Goal: Task Accomplishment & Management: Manage account settings

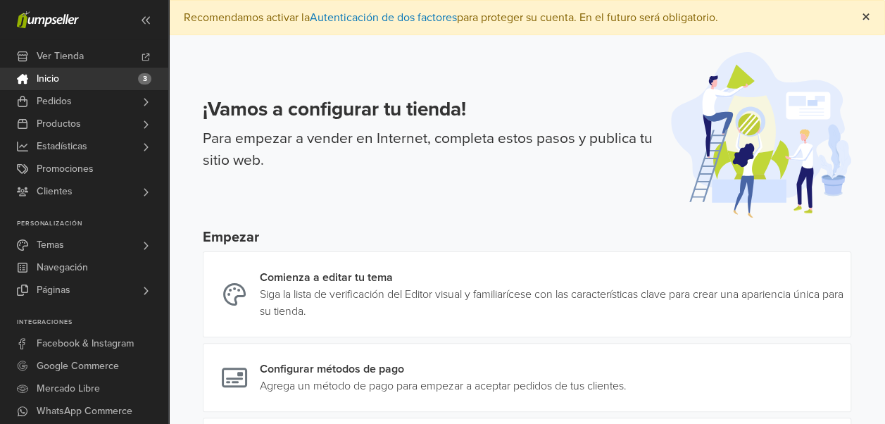
click at [869, 13] on span "×" at bounding box center [866, 17] width 8 height 20
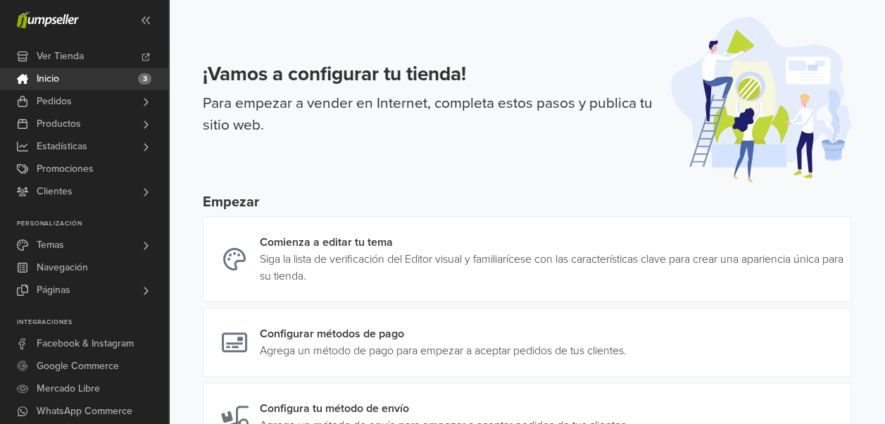
click at [52, 76] on span "Inicio" at bounding box center [48, 79] width 23 height 23
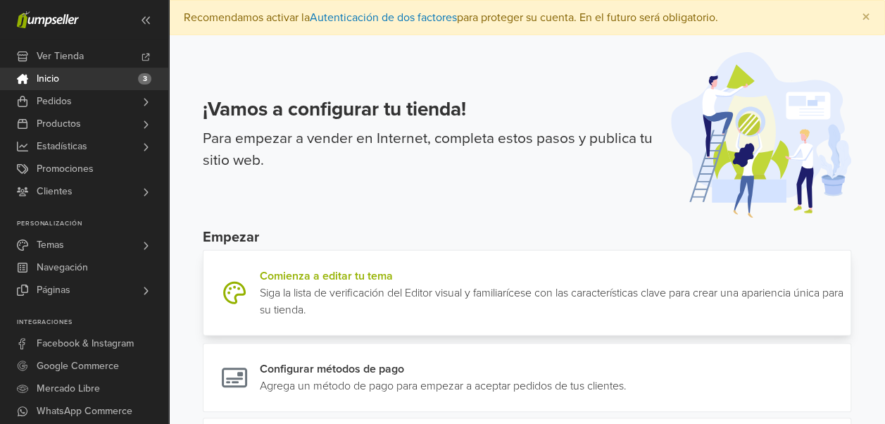
click at [845, 277] on link at bounding box center [845, 293] width 0 height 51
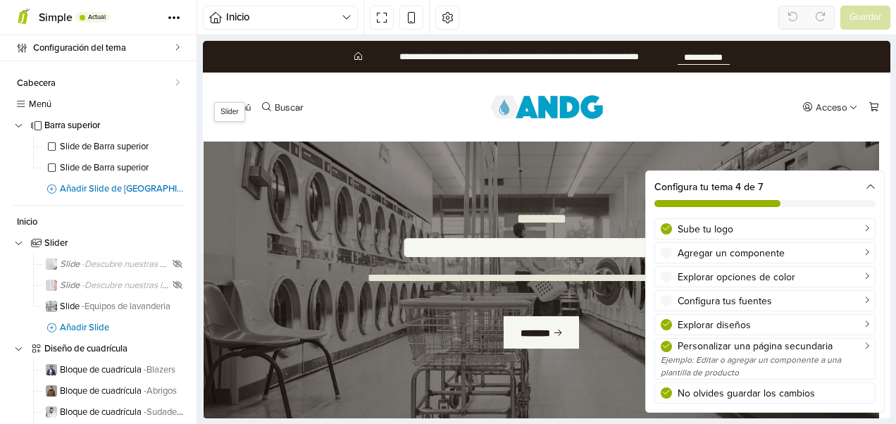
scroll to position [70, 0]
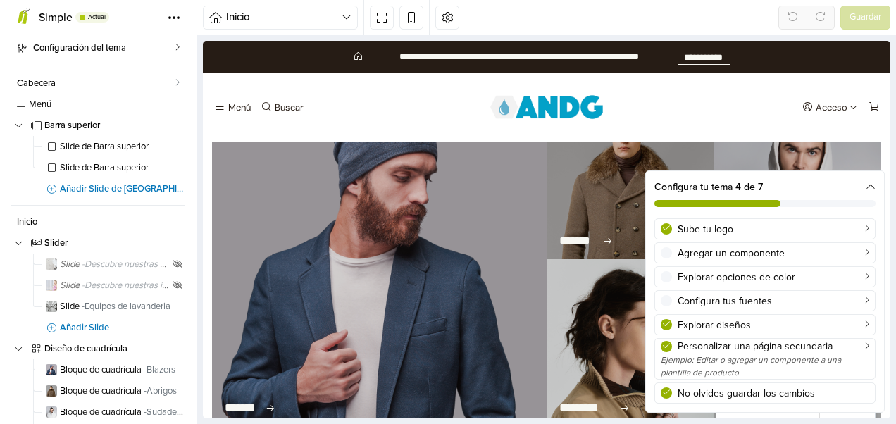
click at [383, 276] on div at bounding box center [379, 259] width 334 height 334
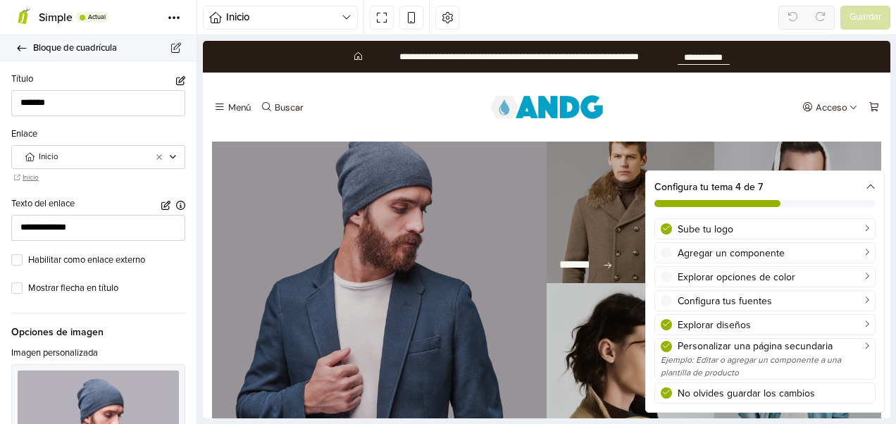
click at [17, 46] on icon at bounding box center [21, 48] width 11 height 9
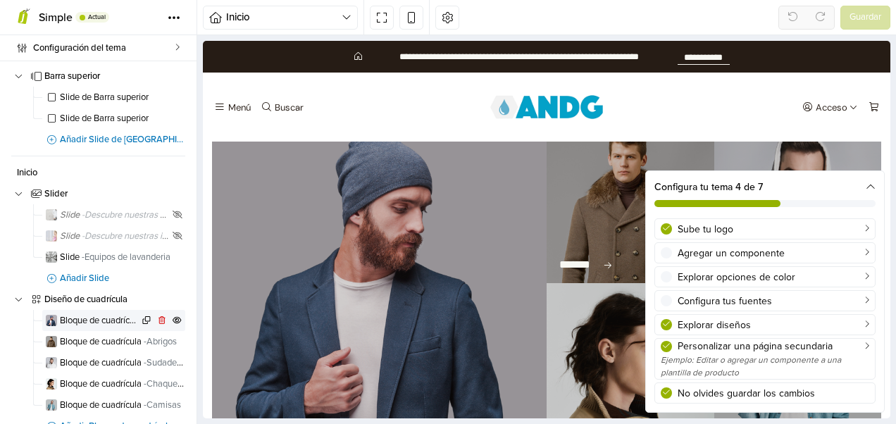
scroll to position [141, 0]
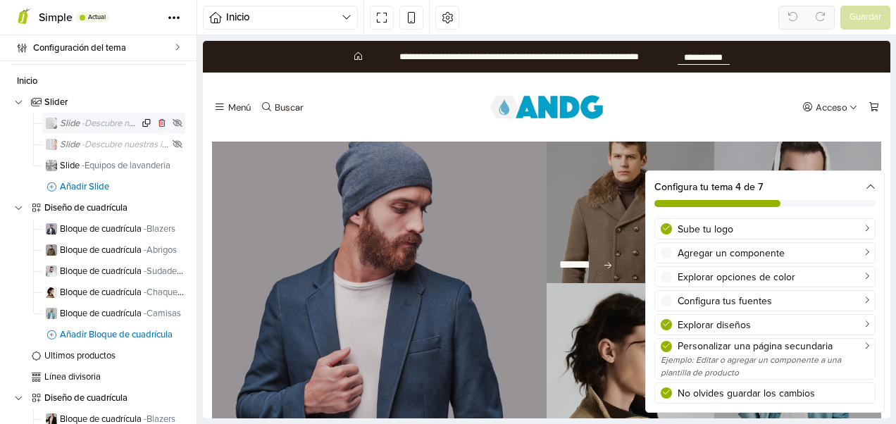
click at [55, 123] on img at bounding box center [51, 123] width 11 height 11
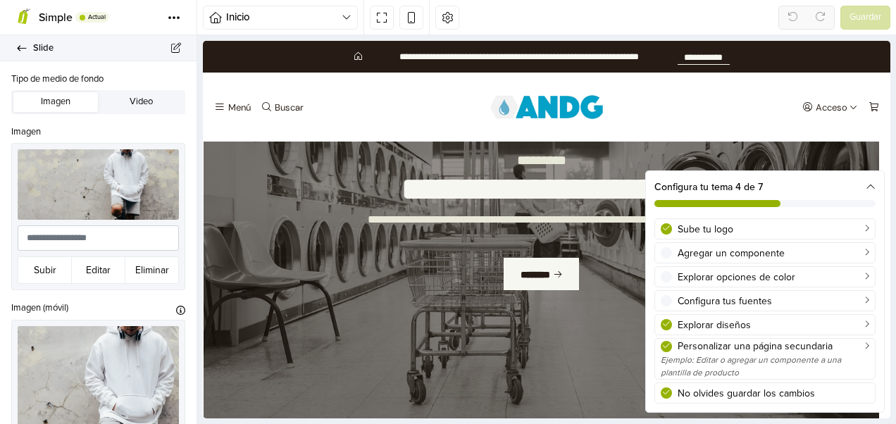
click at [21, 48] on icon at bounding box center [22, 48] width 9 height 6
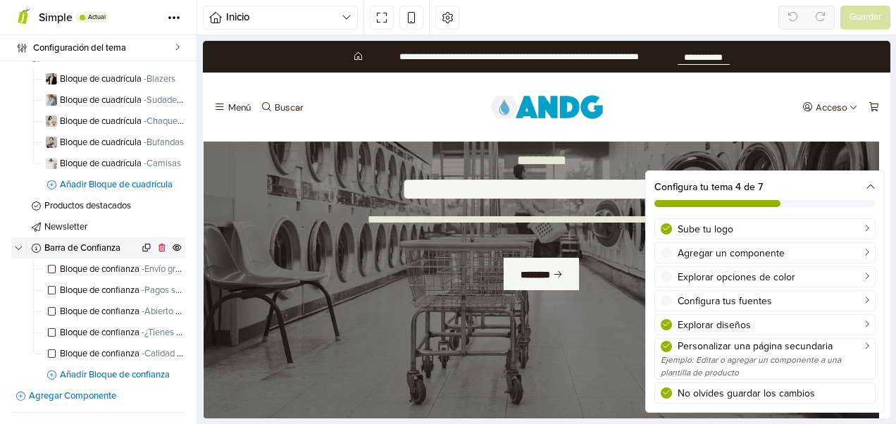
scroll to position [268, 0]
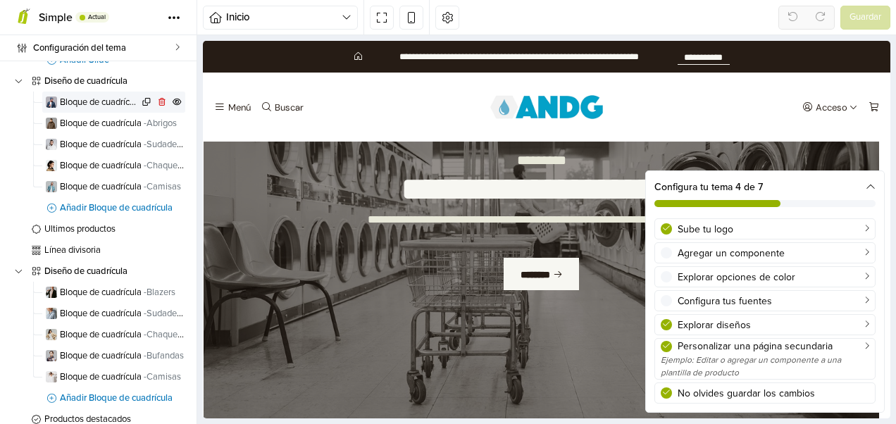
click at [90, 99] on span "Bloque de cuadrícula - Blazers" at bounding box center [99, 102] width 79 height 9
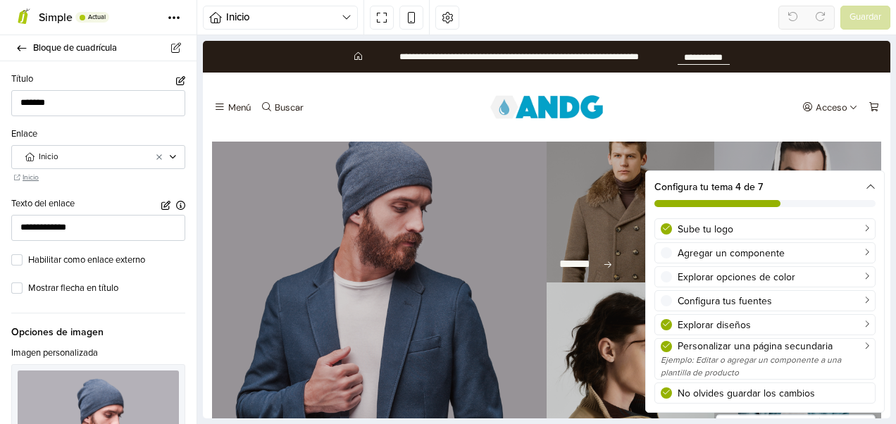
scroll to position [539, 0]
click at [589, 237] on div at bounding box center [630, 199] width 168 height 168
type input "*******"
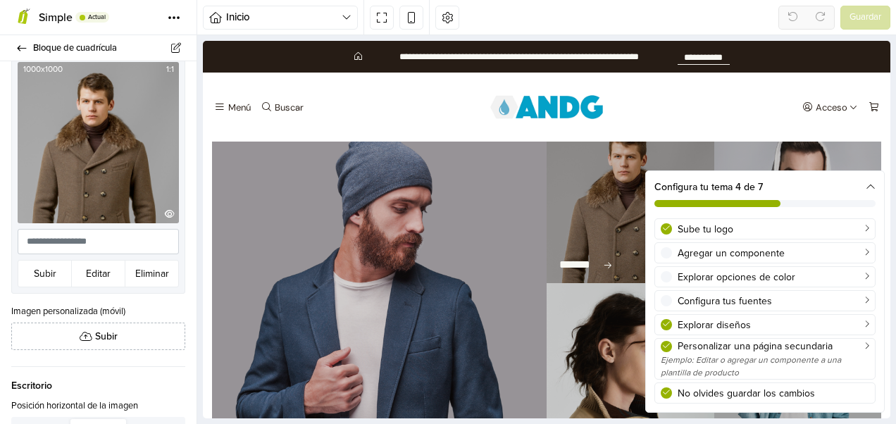
scroll to position [307, 0]
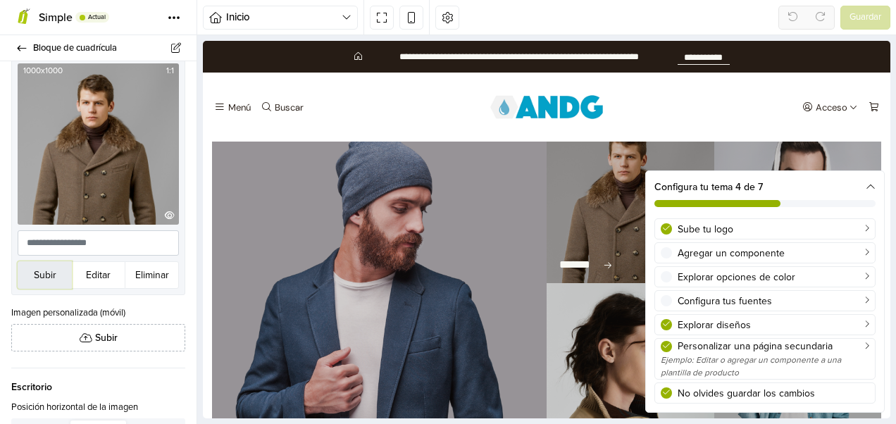
click at [35, 263] on button "Subir" at bounding box center [45, 274] width 54 height 27
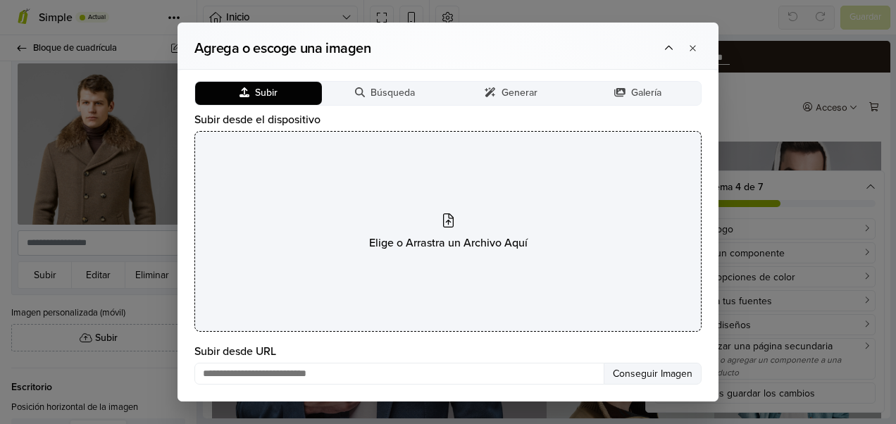
click at [444, 217] on icon at bounding box center [448, 220] width 11 height 14
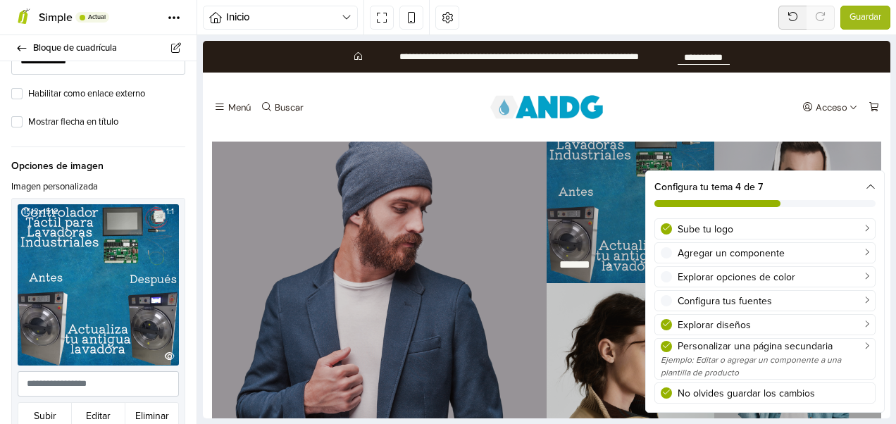
scroll to position [0, 0]
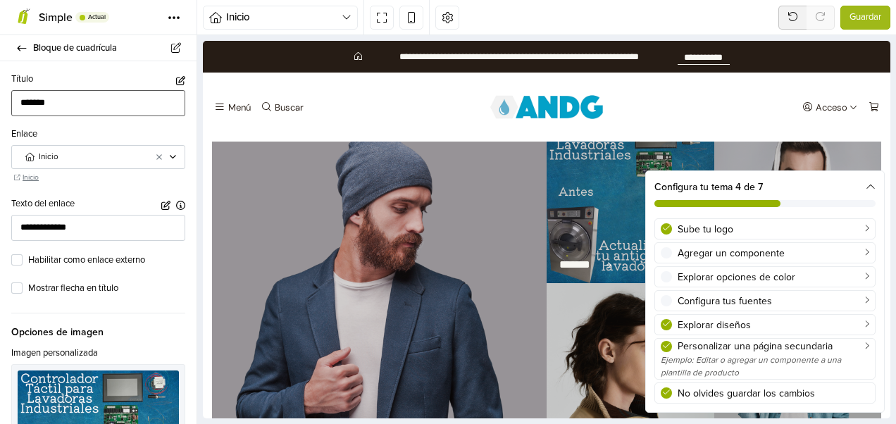
click at [66, 99] on input "*******" at bounding box center [98, 103] width 174 height 26
type input "*"
click at [86, 100] on input "**********" at bounding box center [98, 103] width 174 height 26
click at [76, 101] on input "**********" at bounding box center [98, 103] width 174 height 26
click at [84, 100] on input "**********" at bounding box center [98, 103] width 174 height 26
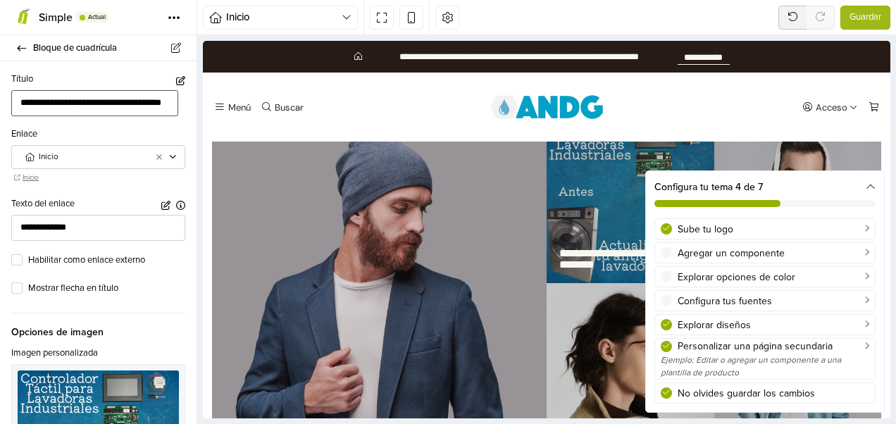
scroll to position [0, 6]
type input "**********"
click at [870, 187] on icon at bounding box center [870, 187] width 10 height 10
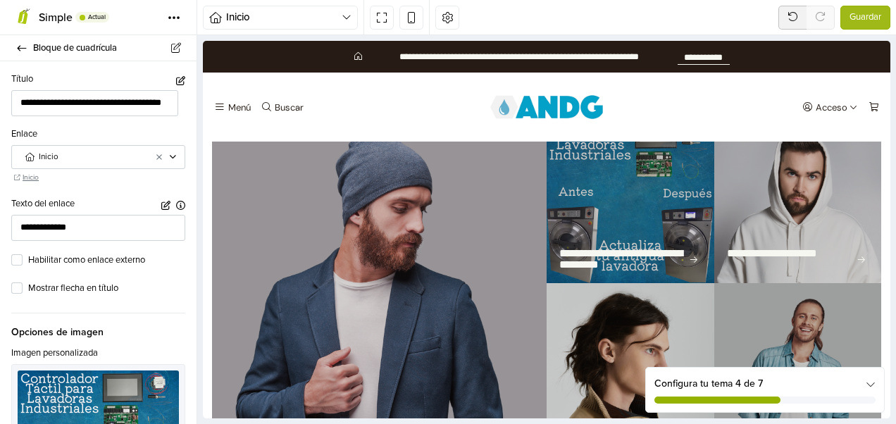
scroll to position [70, 0]
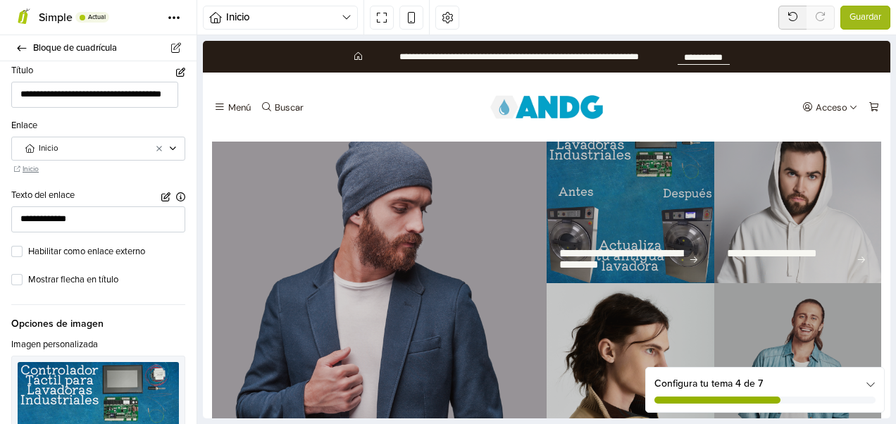
scroll to position [0, 0]
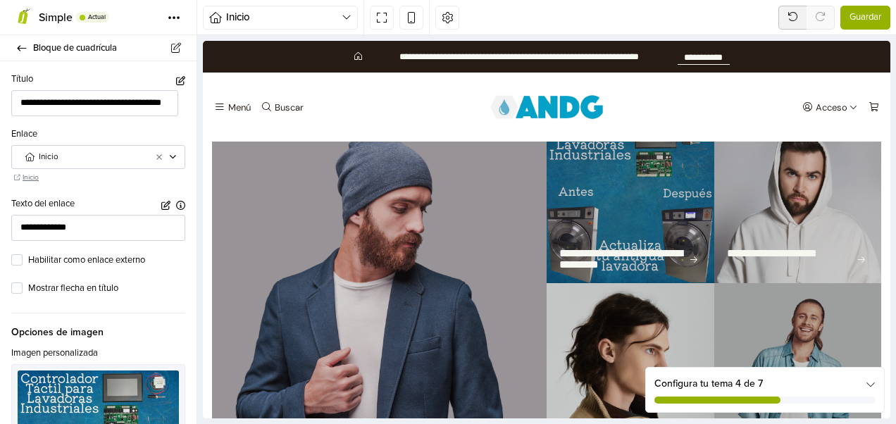
click at [866, 11] on span "Guardar" at bounding box center [865, 18] width 32 height 14
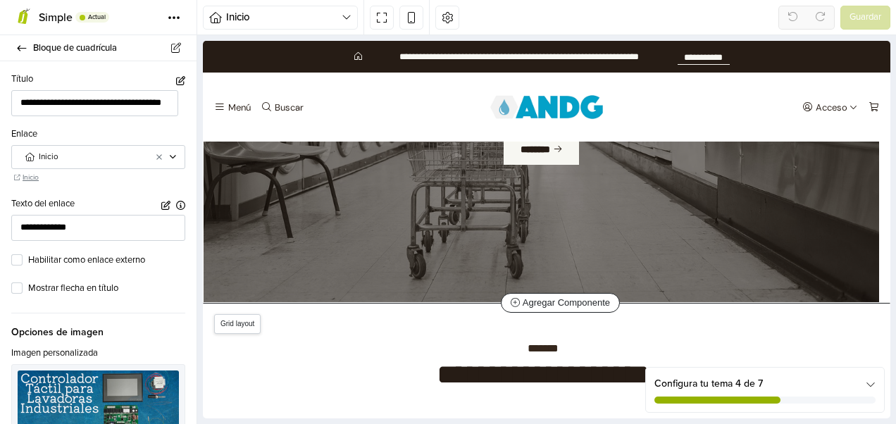
scroll to position [70, 0]
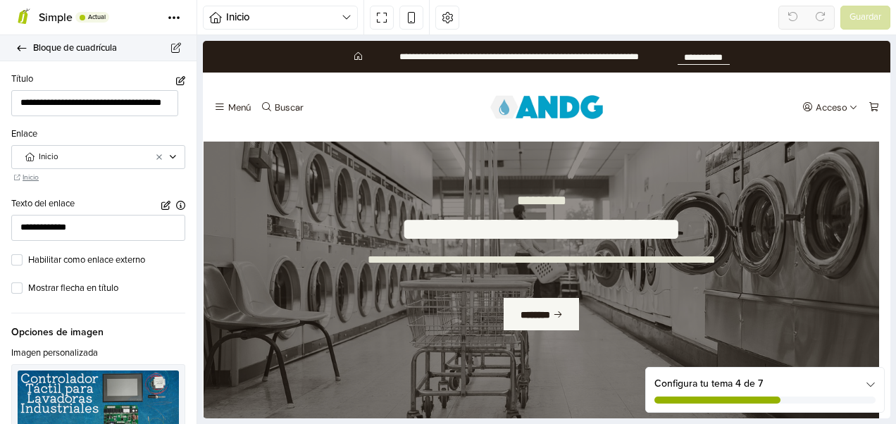
click at [13, 44] on link "Bloque de cuadrícula" at bounding box center [98, 48] width 196 height 26
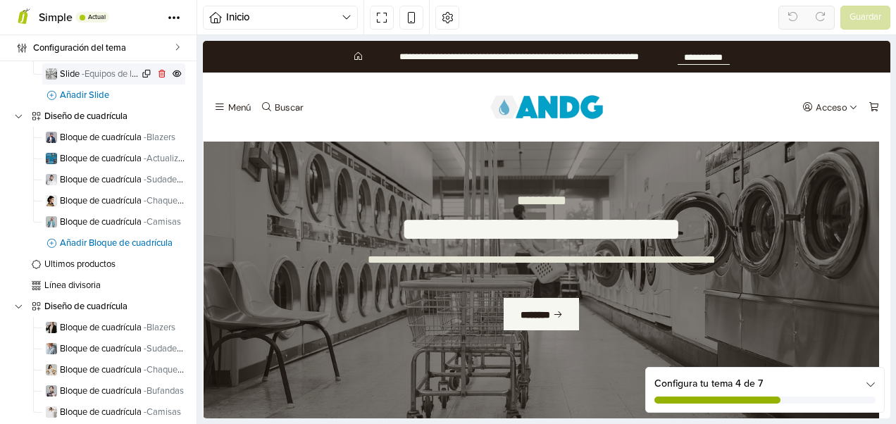
scroll to position [211, 0]
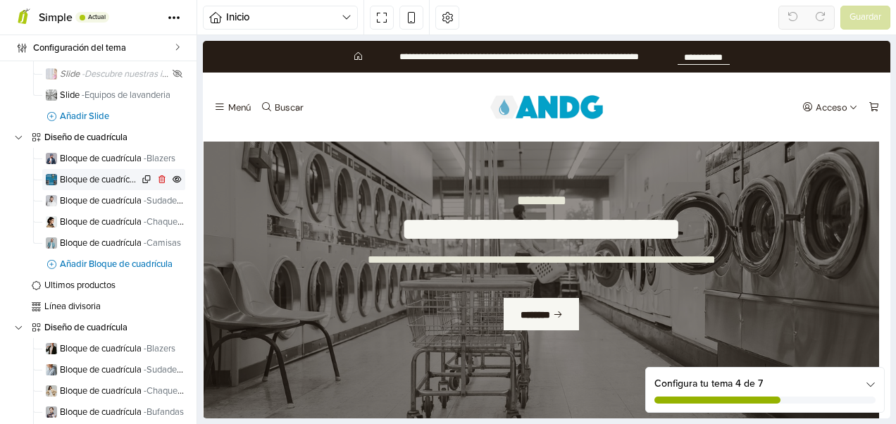
click at [92, 178] on span "Bloque de cuadrícula - Actualización de lavadoras industriales" at bounding box center [99, 179] width 79 height 9
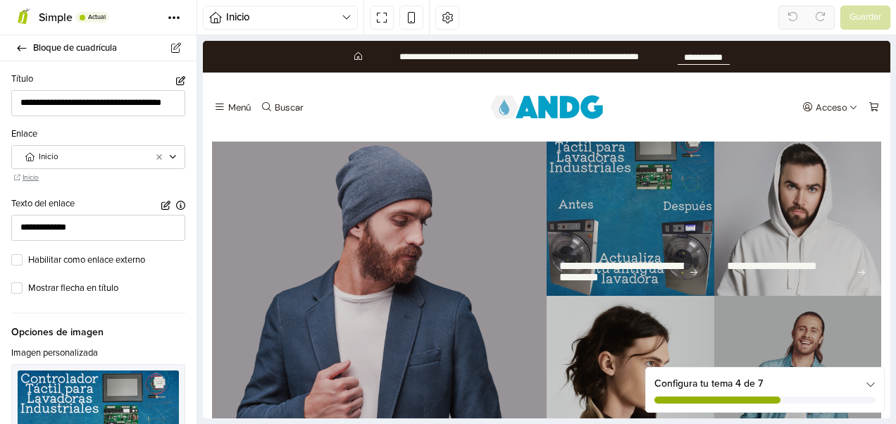
scroll to position [539, 0]
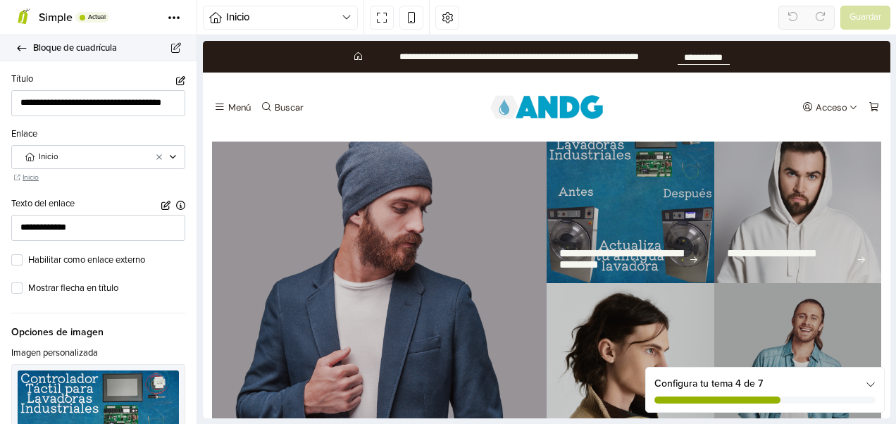
click at [16, 45] on icon at bounding box center [21, 48] width 11 height 9
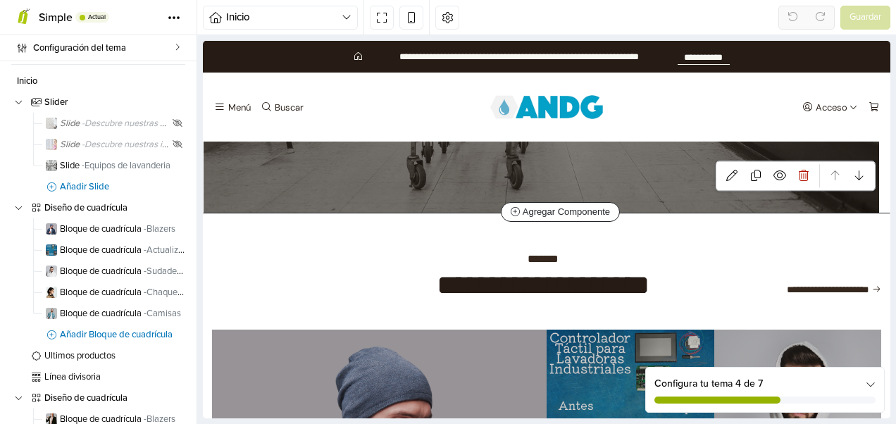
scroll to position [328, 0]
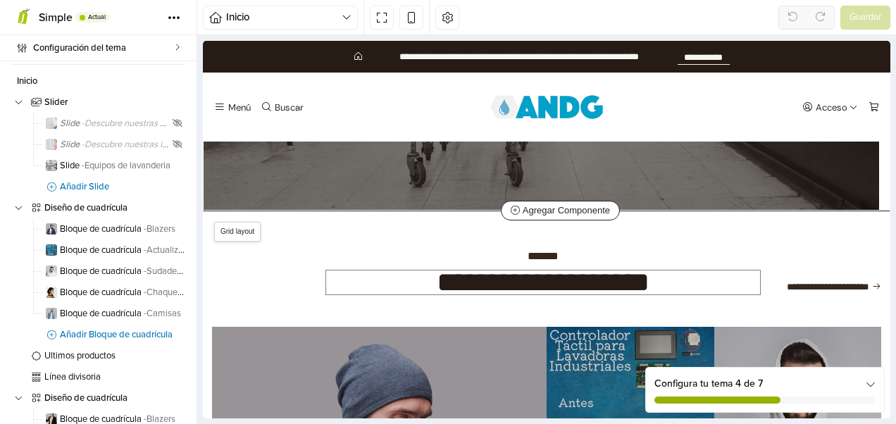
click at [538, 284] on h2 "**********" at bounding box center [543, 282] width 434 height 24
select select "******"
select select "****"
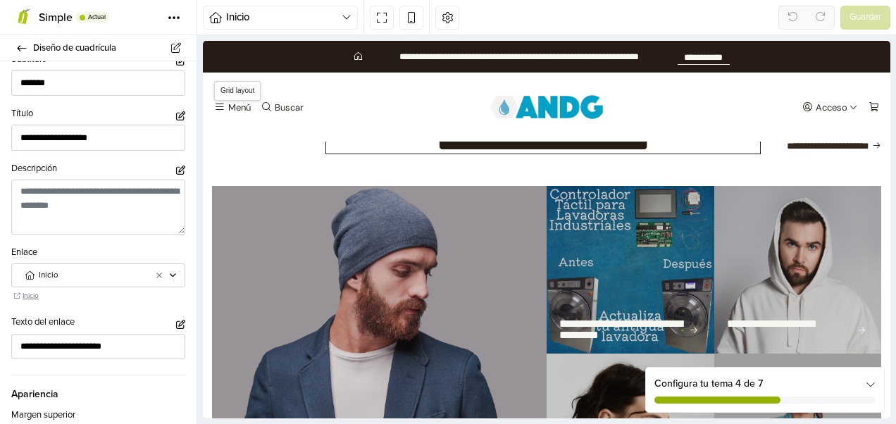
scroll to position [328, 0]
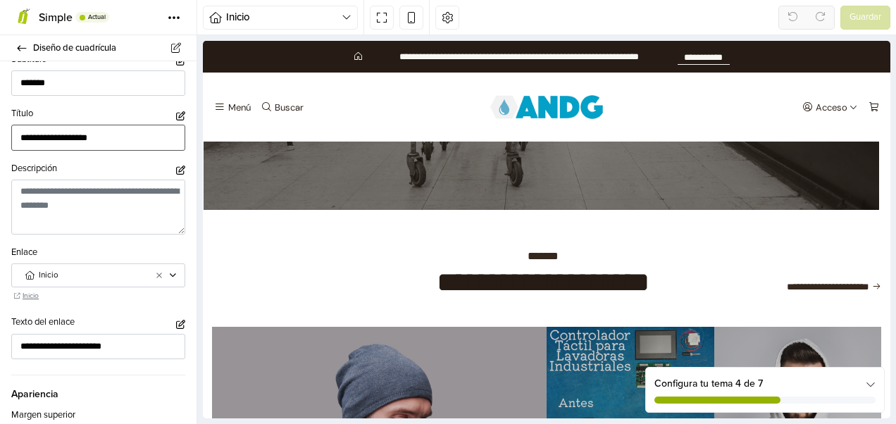
click at [115, 132] on input "**********" at bounding box center [98, 138] width 174 height 26
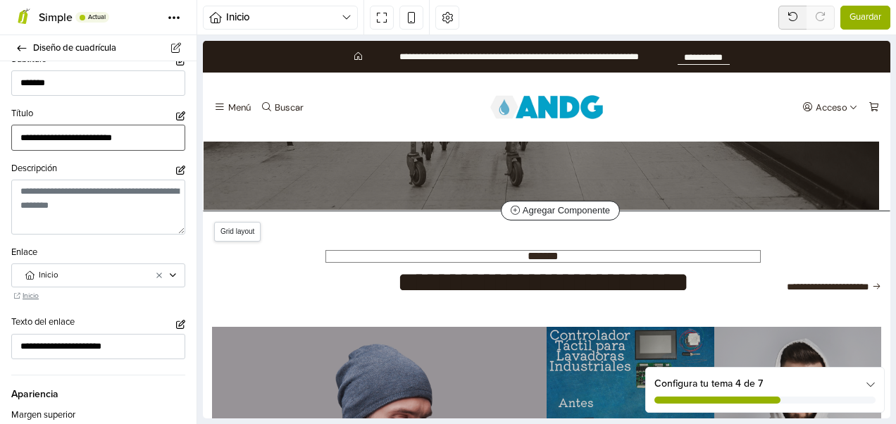
type input "**********"
click at [548, 254] on div "*******" at bounding box center [543, 256] width 434 height 11
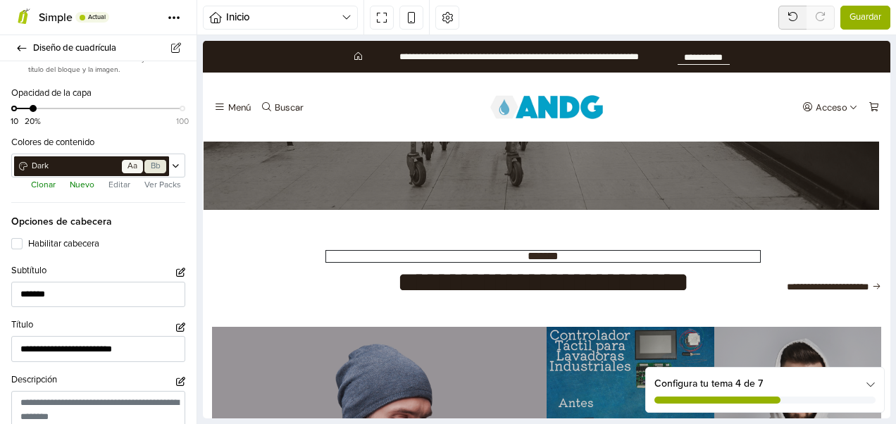
scroll to position [986, 0]
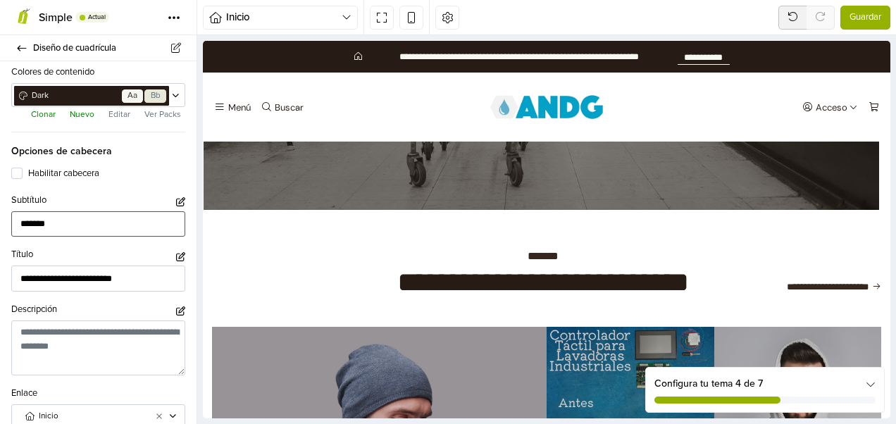
click at [51, 221] on input "*******" at bounding box center [98, 224] width 174 height 26
type input "*"
click at [70, 218] on input "*********" at bounding box center [98, 224] width 174 height 26
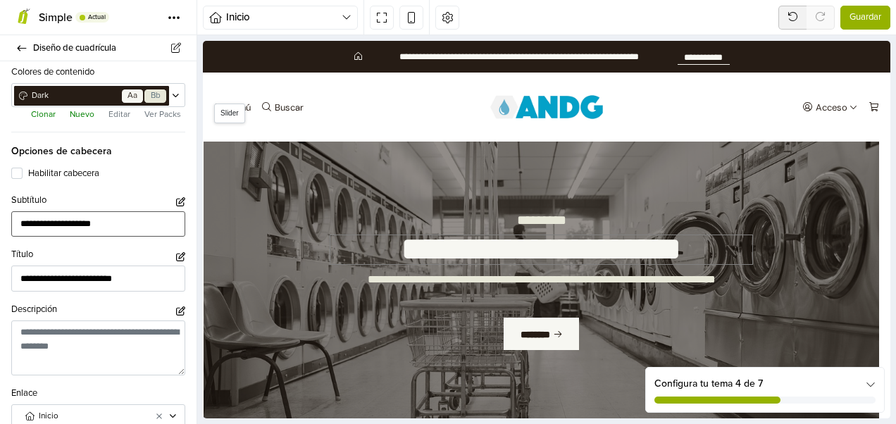
scroll to position [70, 0]
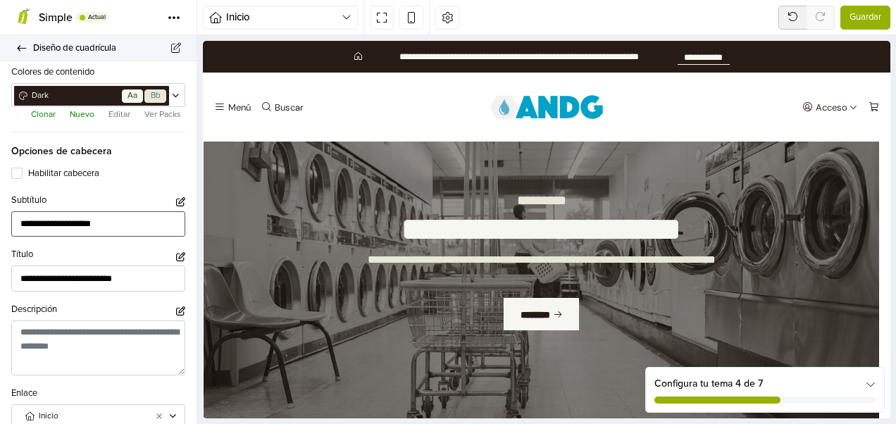
type input "**********"
click at [20, 46] on icon at bounding box center [21, 48] width 11 height 9
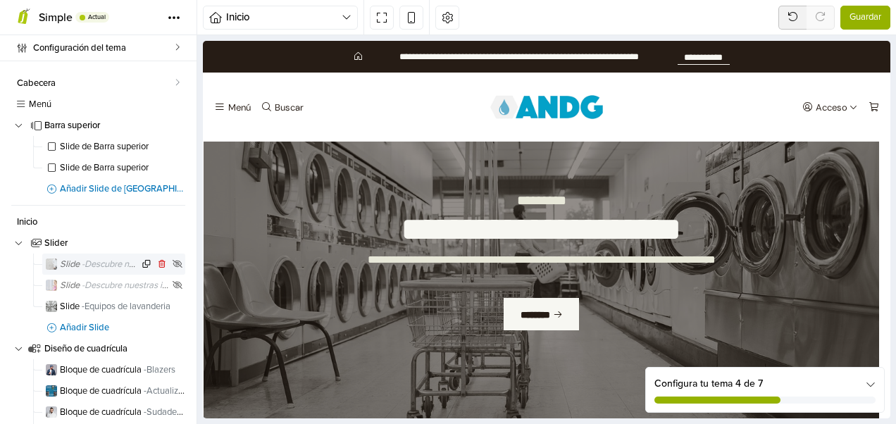
click at [110, 261] on span "- Descubre nuestras sudaderas premium para hombre" at bounding box center [186, 263] width 208 height 11
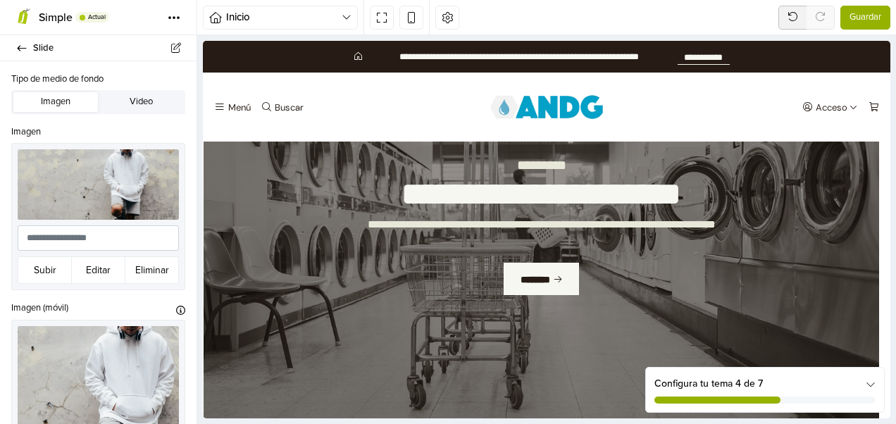
scroll to position [111, 0]
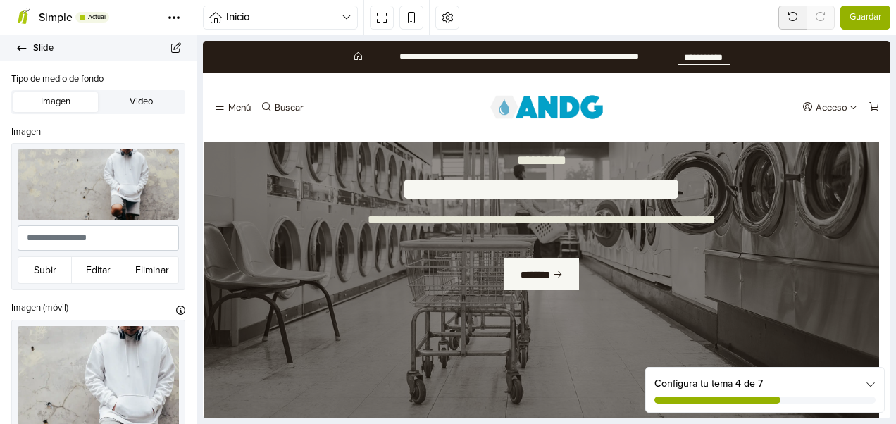
click at [18, 45] on icon at bounding box center [21, 48] width 11 height 9
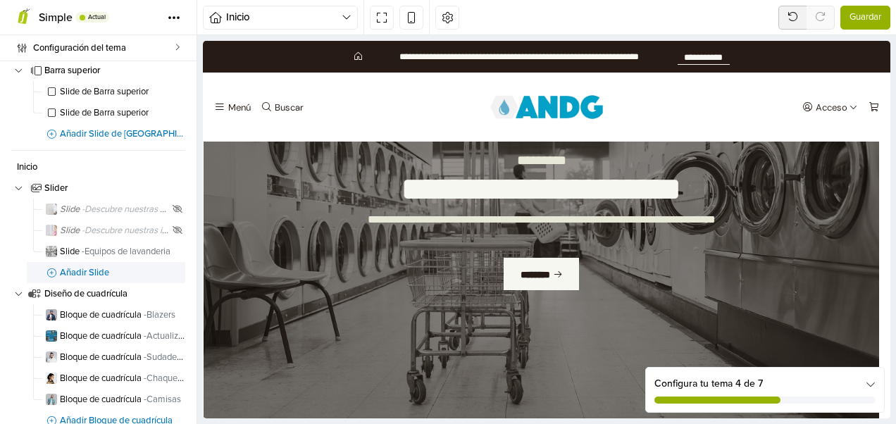
scroll to position [141, 0]
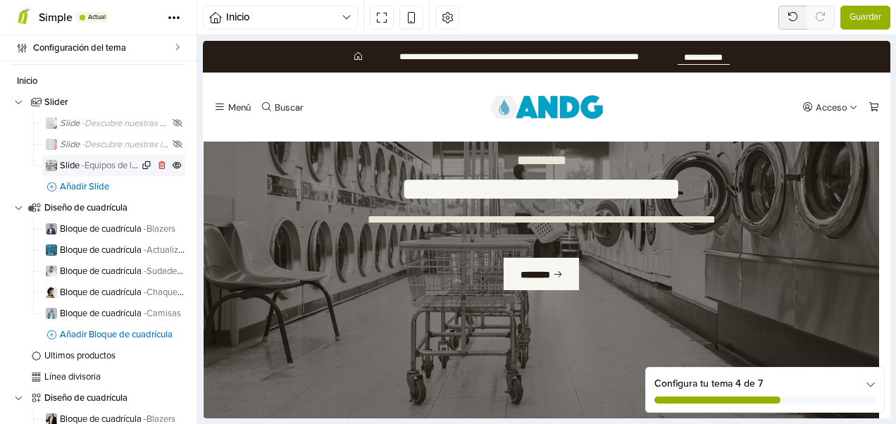
click at [48, 163] on img at bounding box center [51, 165] width 11 height 11
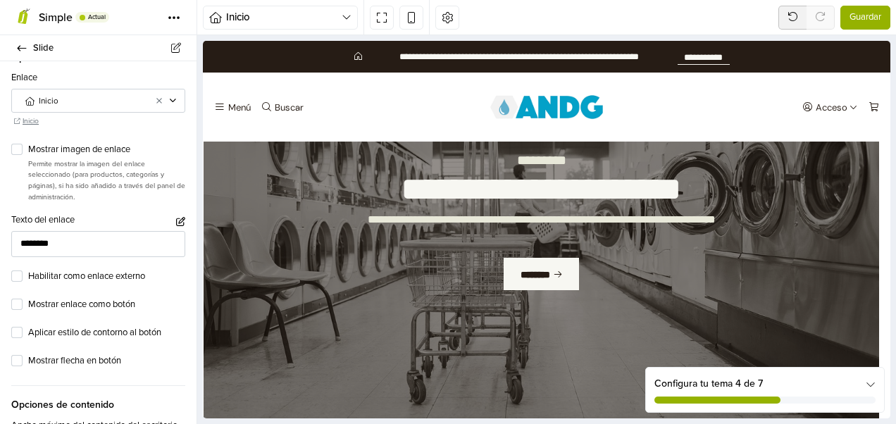
scroll to position [563, 0]
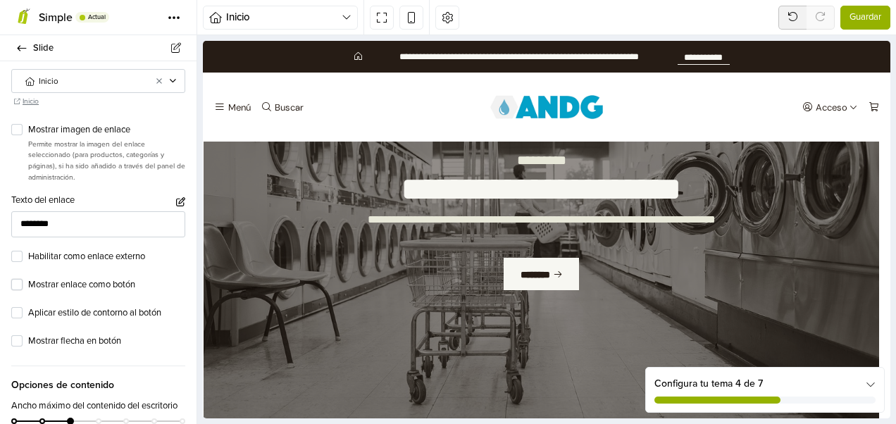
click at [28, 279] on label "Mostrar enlace como botón" at bounding box center [106, 285] width 157 height 14
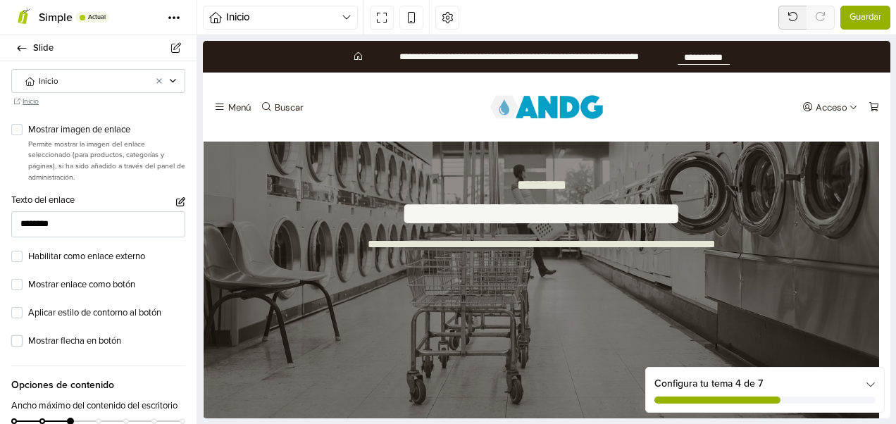
click at [28, 334] on label "Mostrar flecha en botón" at bounding box center [106, 341] width 157 height 14
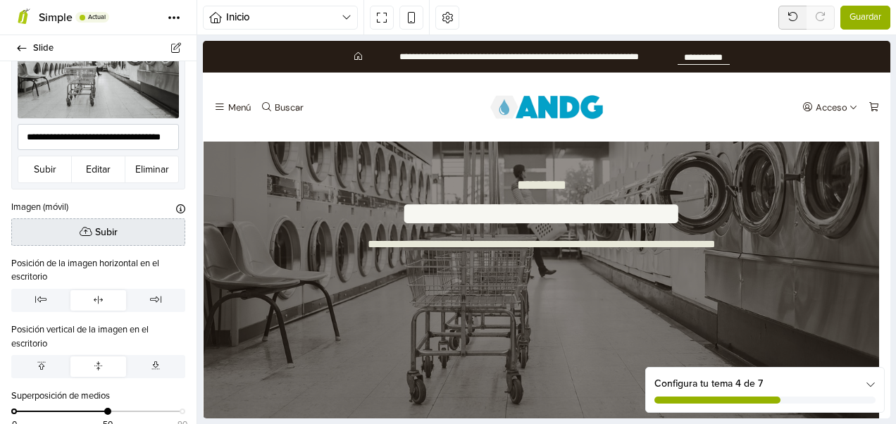
scroll to position [0, 0]
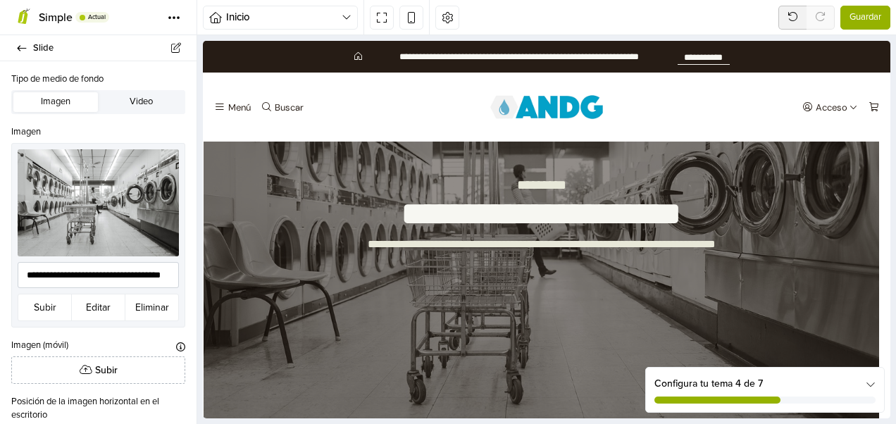
click at [872, 11] on span "Guardar" at bounding box center [865, 18] width 32 height 14
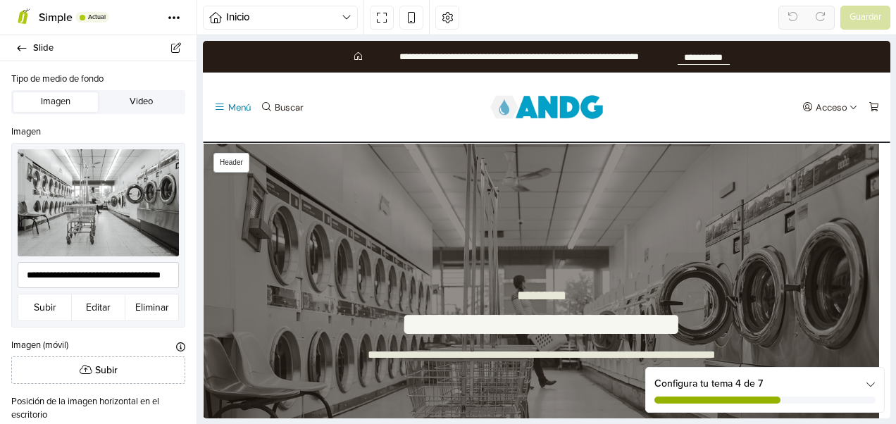
click at [217, 106] on icon "Menú" at bounding box center [219, 106] width 11 height 11
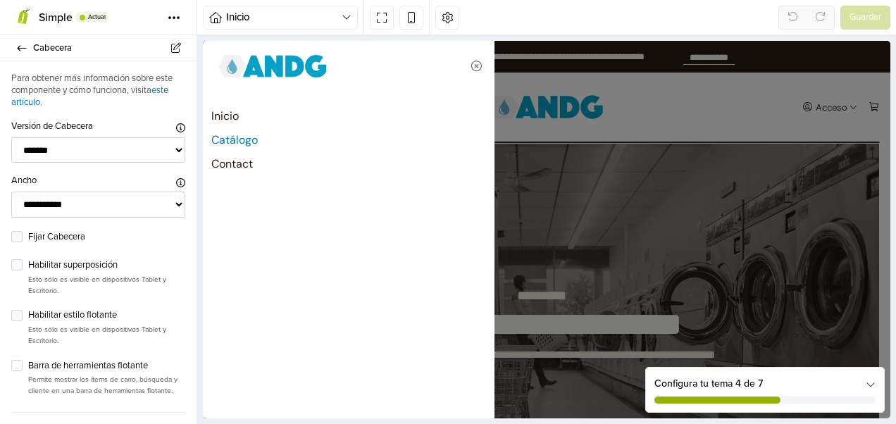
click at [216, 137] on link "Catálogo" at bounding box center [348, 140] width 275 height 24
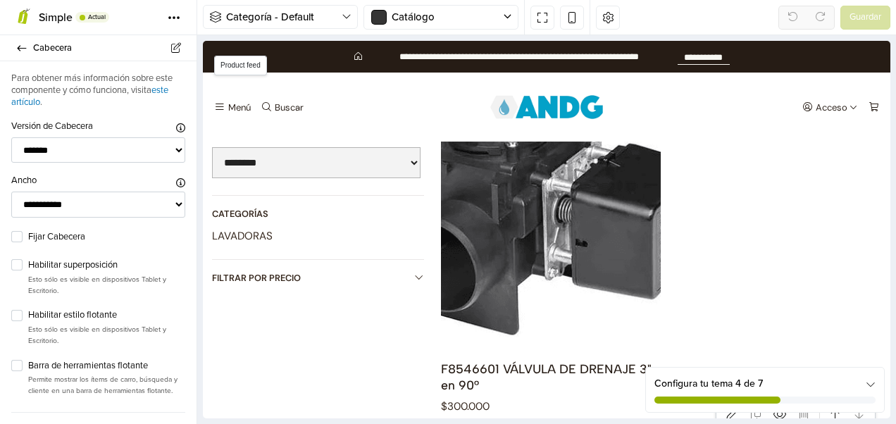
scroll to position [211, 0]
click at [225, 231] on link "LAVADORAS" at bounding box center [242, 235] width 61 height 14
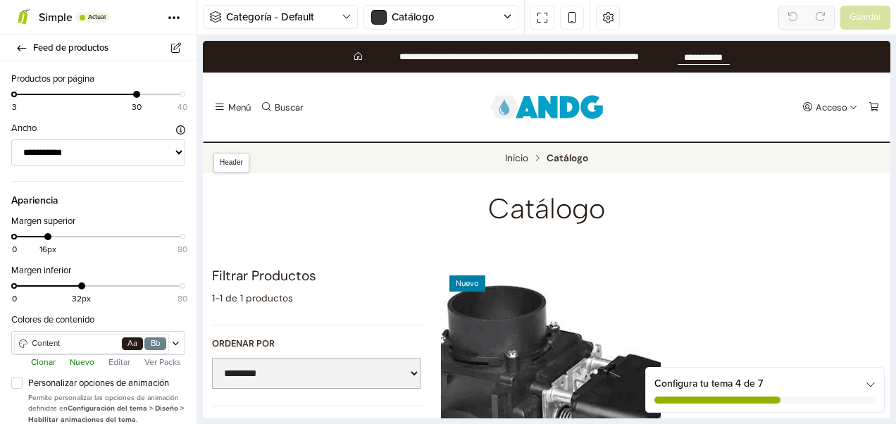
click at [527, 94] on img at bounding box center [545, 106] width 127 height 35
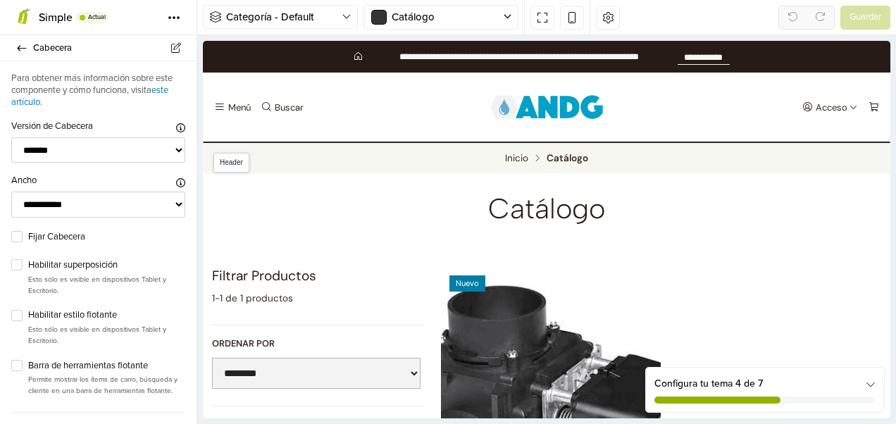
click at [531, 108] on img at bounding box center [545, 106] width 127 height 35
click at [531, 109] on iframe at bounding box center [546, 229] width 687 height 377
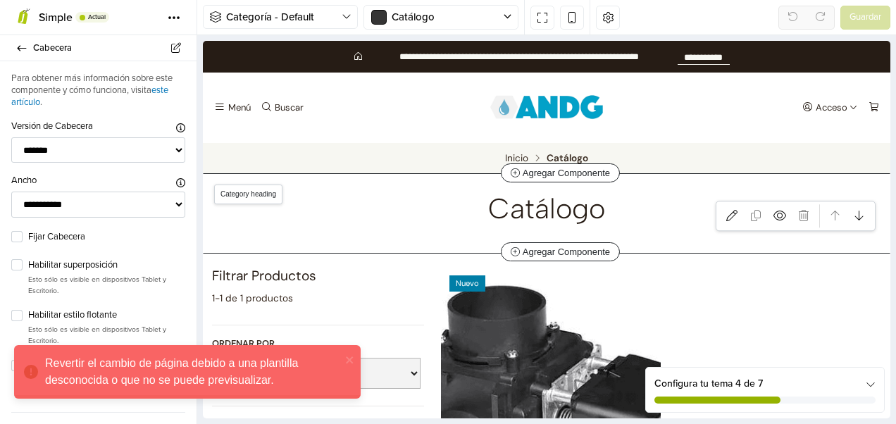
click at [643, 196] on h1 "Catálogo" at bounding box center [546, 208] width 440 height 24
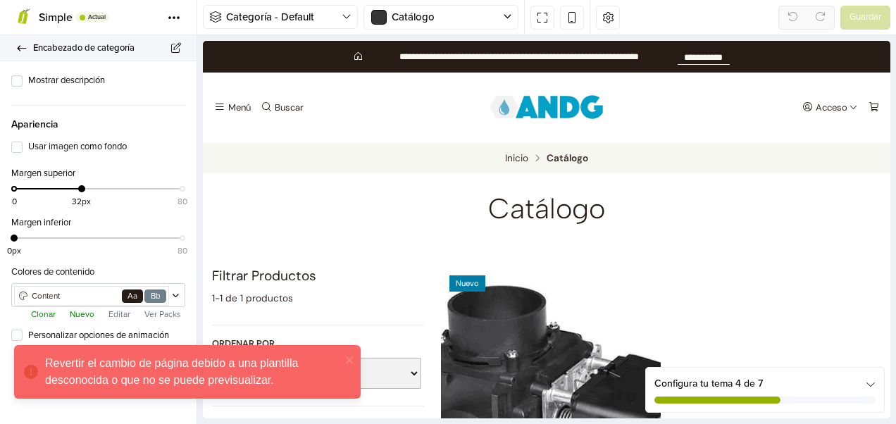
click at [14, 44] on link "Encabezado de categoría" at bounding box center [98, 48] width 196 height 26
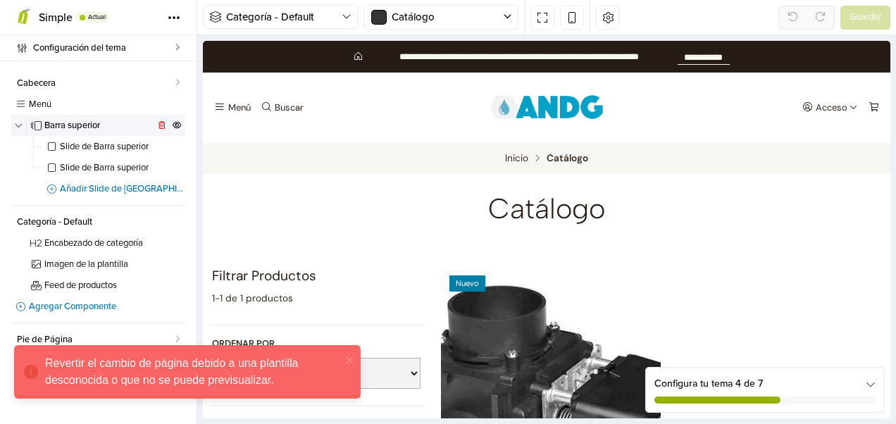
click at [56, 124] on span "Barra superior" at bounding box center [99, 125] width 110 height 9
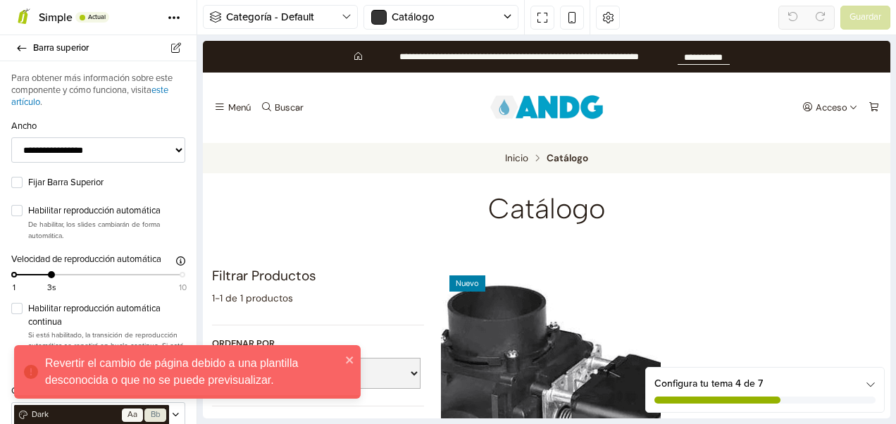
click at [348, 355] on icon "close" at bounding box center [350, 359] width 10 height 11
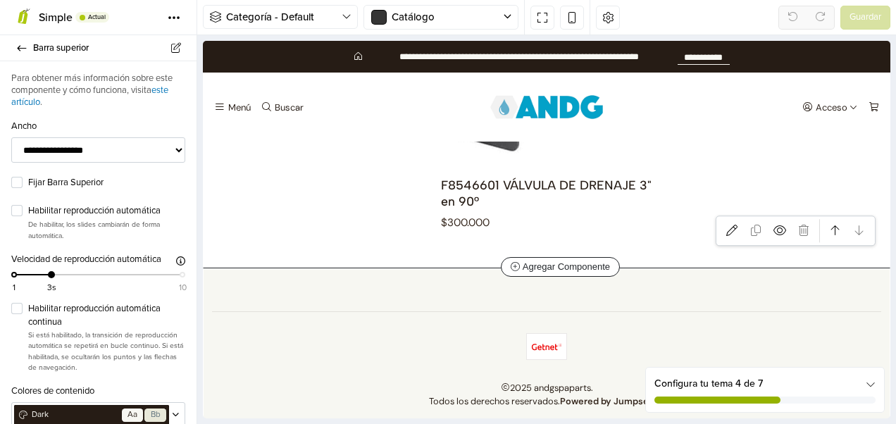
scroll to position [394, 0]
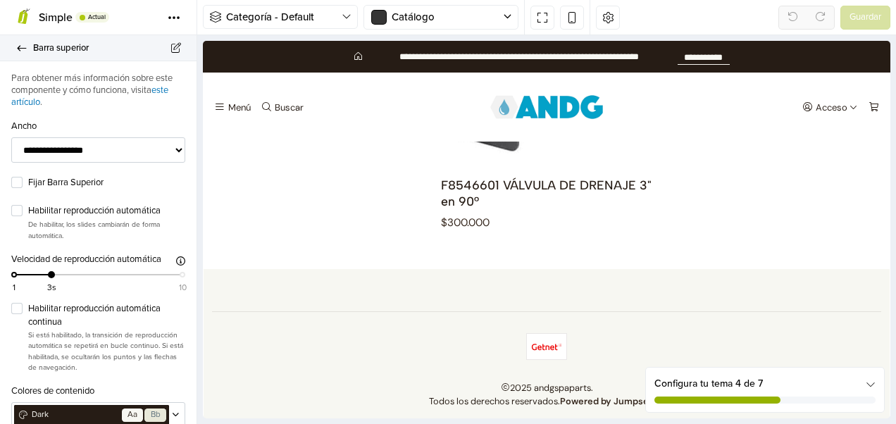
click at [18, 52] on icon at bounding box center [21, 48] width 11 height 9
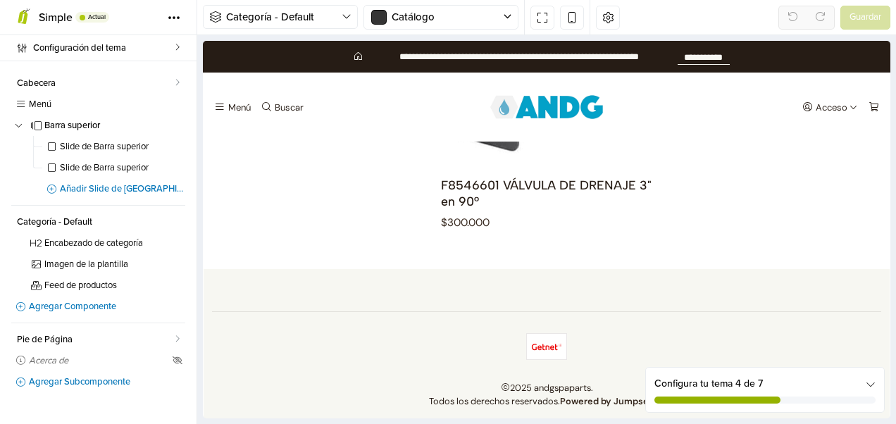
click at [549, 99] on img at bounding box center [545, 106] width 127 height 35
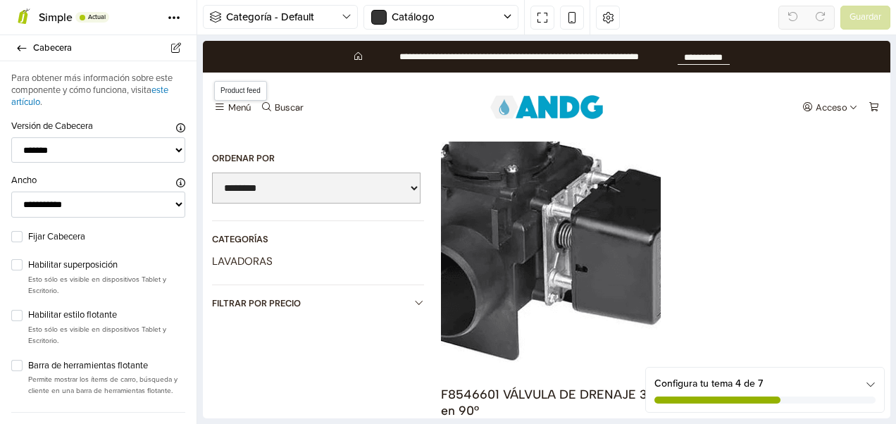
scroll to position [42, 0]
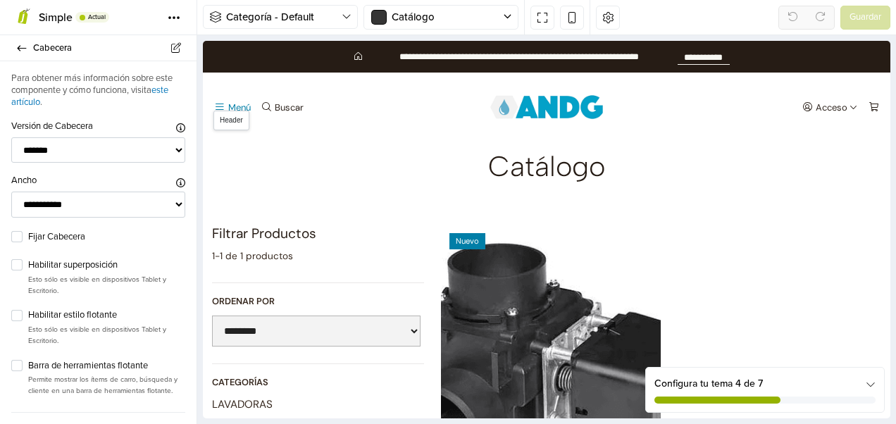
click at [220, 101] on button "Menú" at bounding box center [232, 107] width 42 height 20
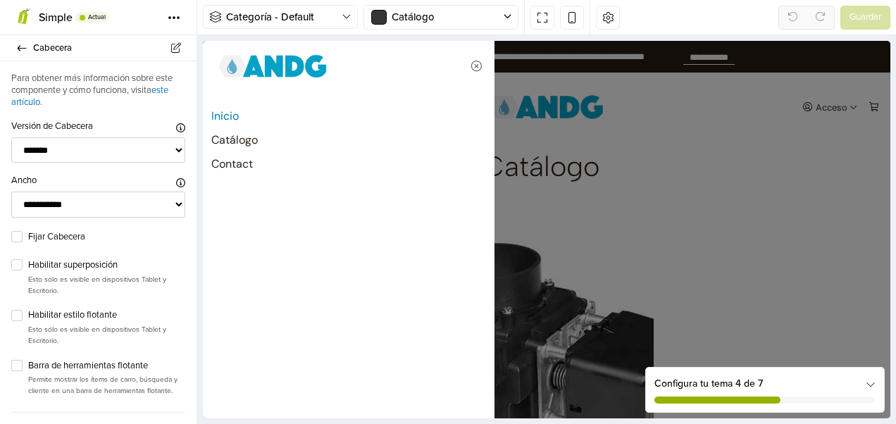
click at [221, 120] on link "Inicio" at bounding box center [348, 116] width 275 height 24
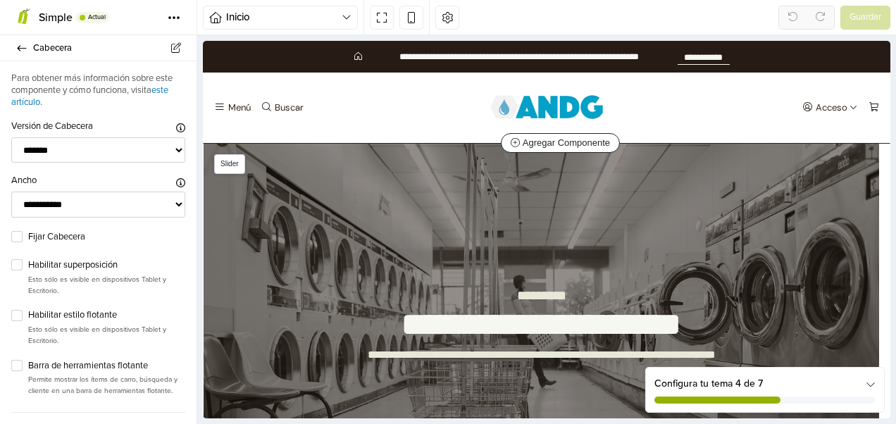
scroll to position [0, 0]
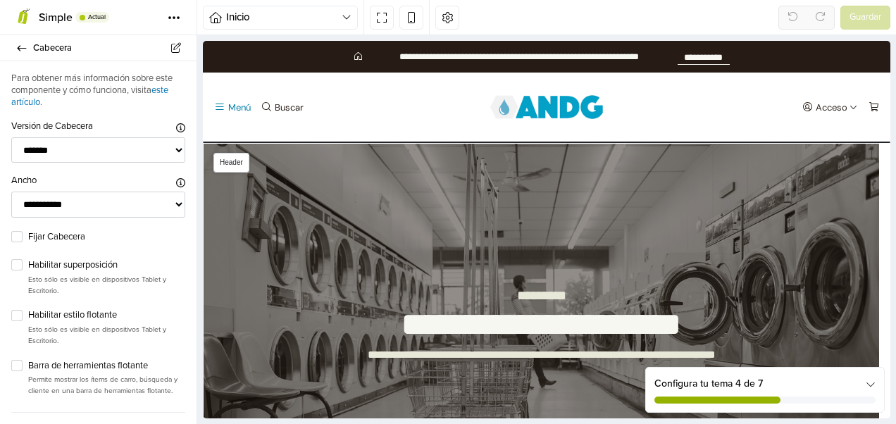
click at [218, 103] on icon "Menú" at bounding box center [219, 106] width 11 height 11
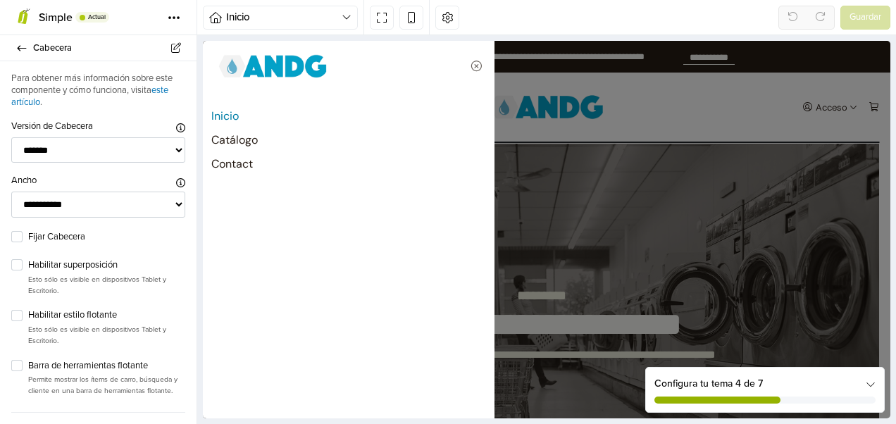
click at [213, 115] on link "Inicio" at bounding box center [348, 116] width 275 height 24
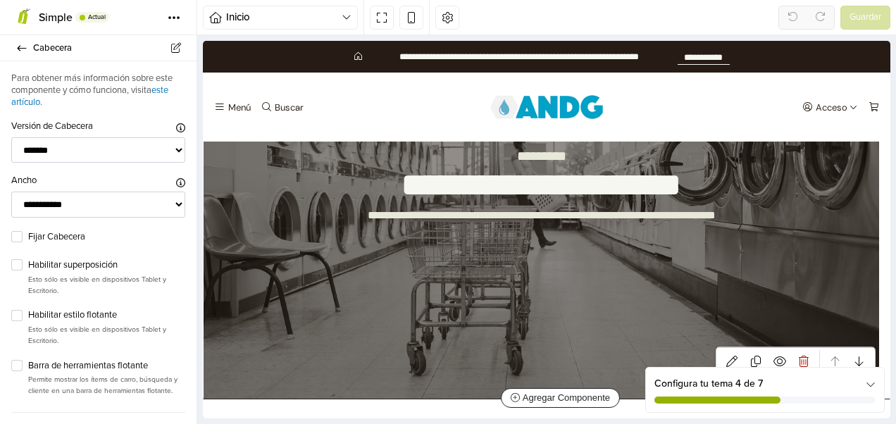
scroll to position [70, 0]
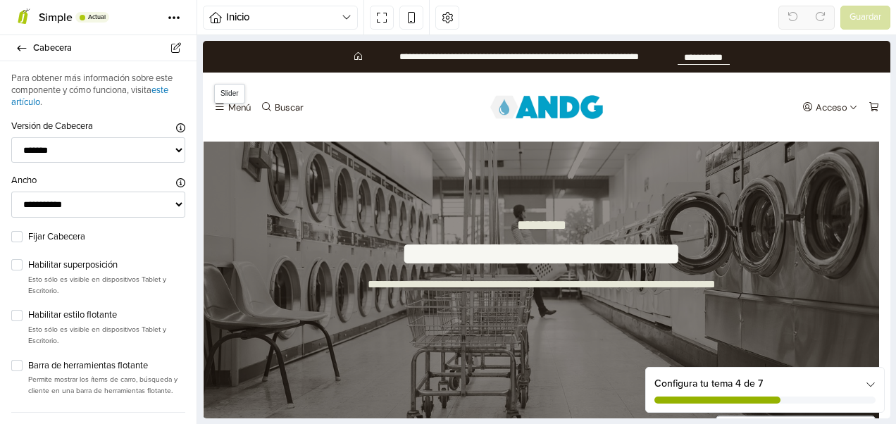
click at [429, 189] on div "**********" at bounding box center [541, 270] width 472 height 172
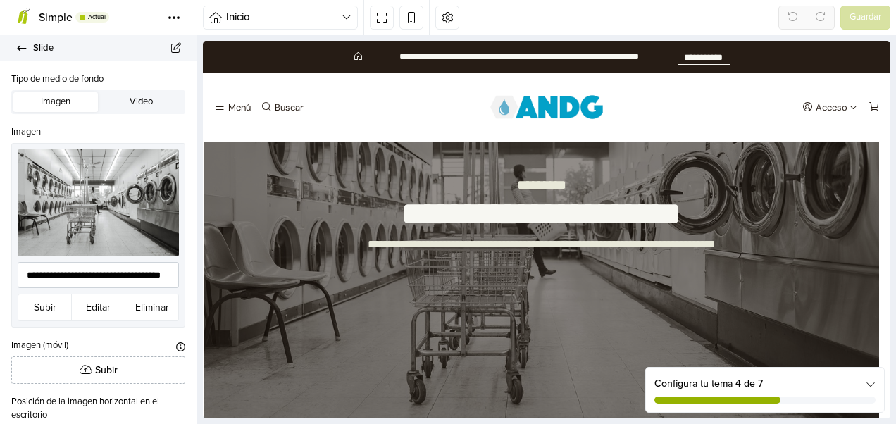
click at [18, 48] on icon at bounding box center [22, 48] width 9 height 6
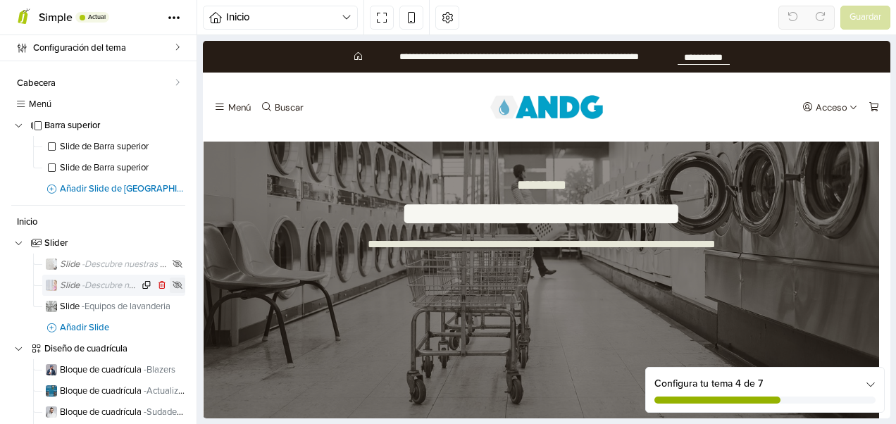
click at [172, 285] on icon at bounding box center [177, 285] width 11 height 8
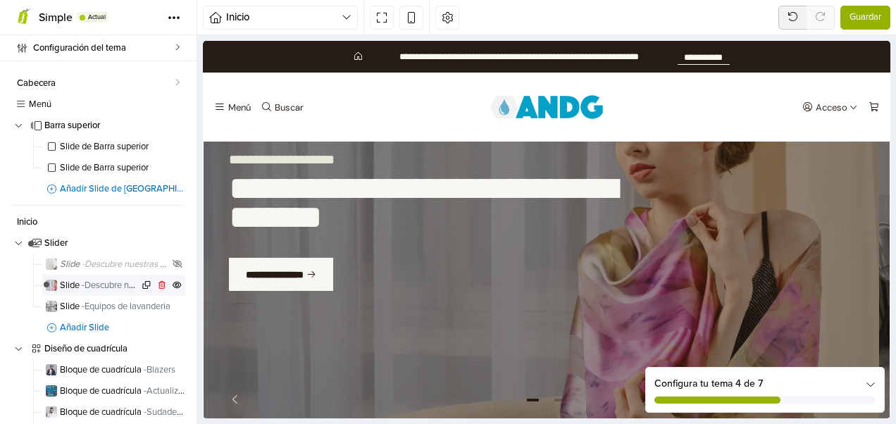
click at [72, 282] on span "Slide - Descubre nuestras increíbles bufandas" at bounding box center [99, 285] width 79 height 9
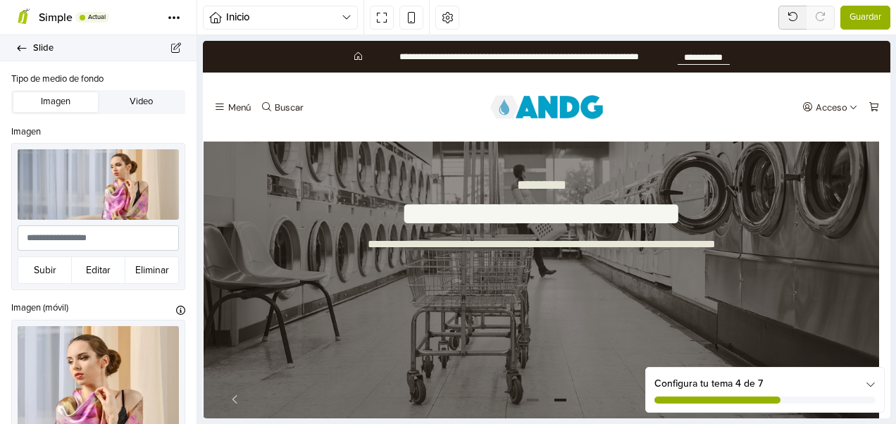
click at [27, 46] on icon at bounding box center [21, 48] width 11 height 9
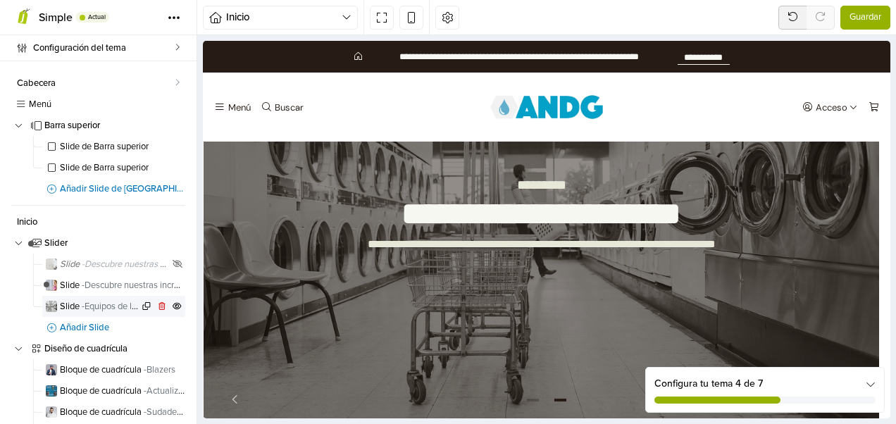
click at [70, 302] on span "Slide - Equipos de lavanderia" at bounding box center [99, 306] width 79 height 9
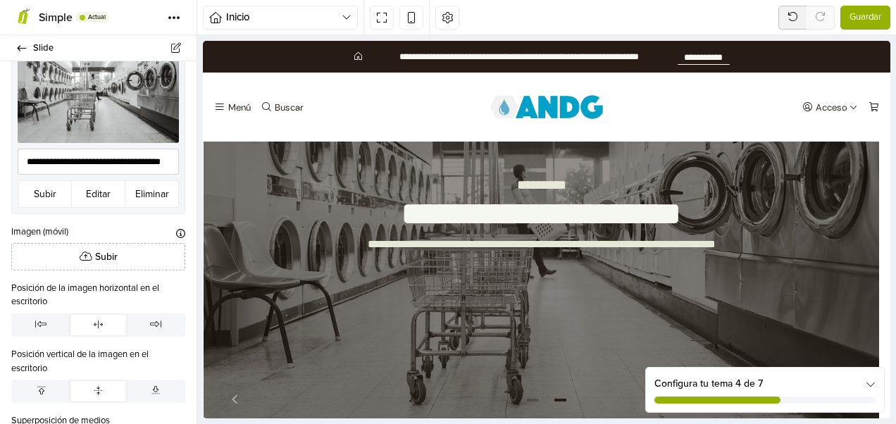
scroll to position [70, 0]
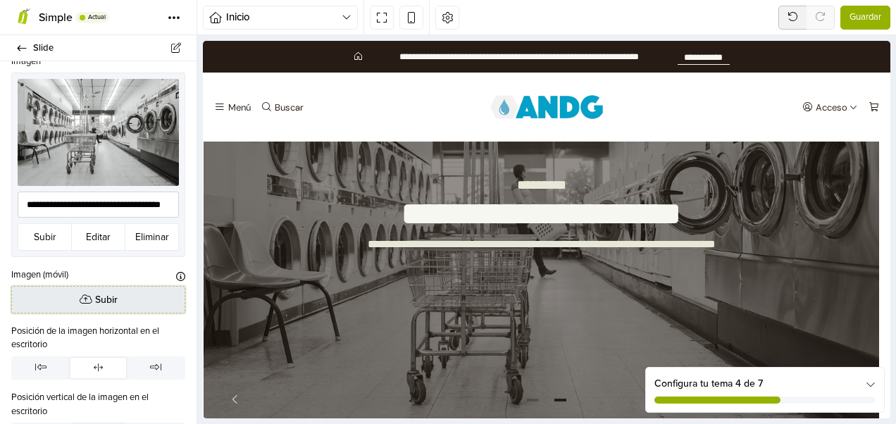
click at [67, 296] on button "Subir" at bounding box center [98, 299] width 174 height 27
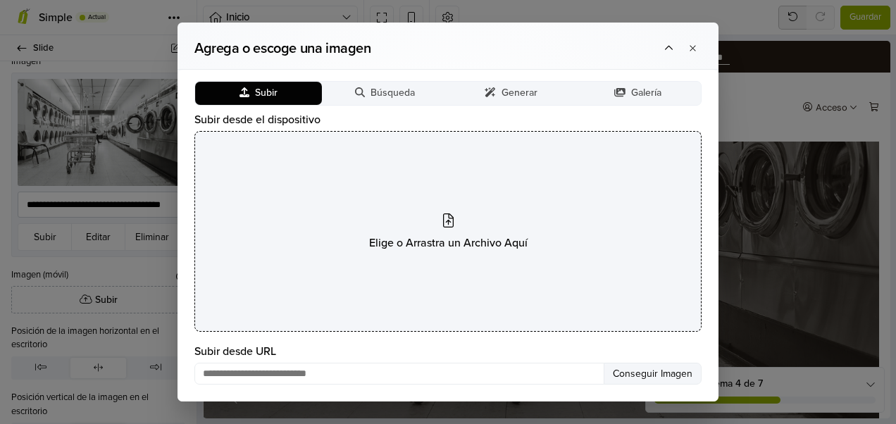
click at [444, 225] on icon at bounding box center [448, 220] width 11 height 14
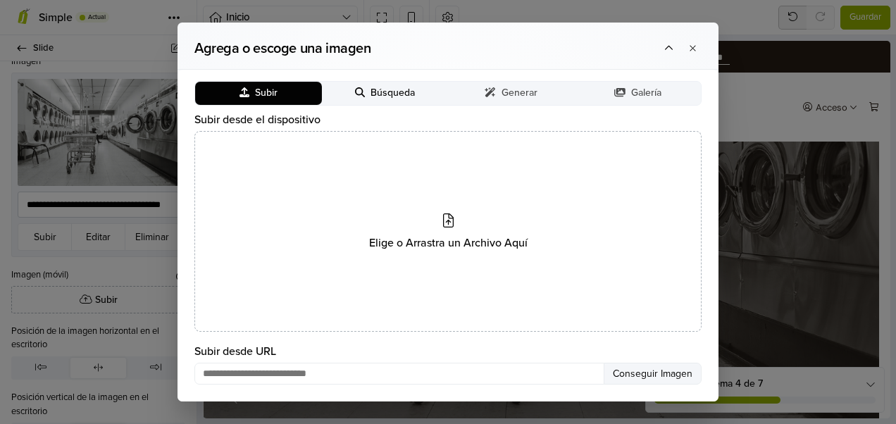
click at [395, 92] on span "Búsqueda" at bounding box center [392, 93] width 44 height 12
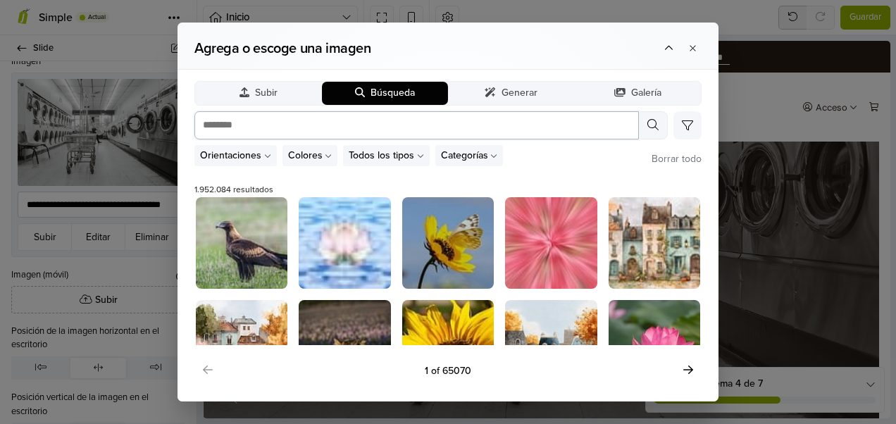
click at [367, 122] on input "text" at bounding box center [416, 125] width 444 height 28
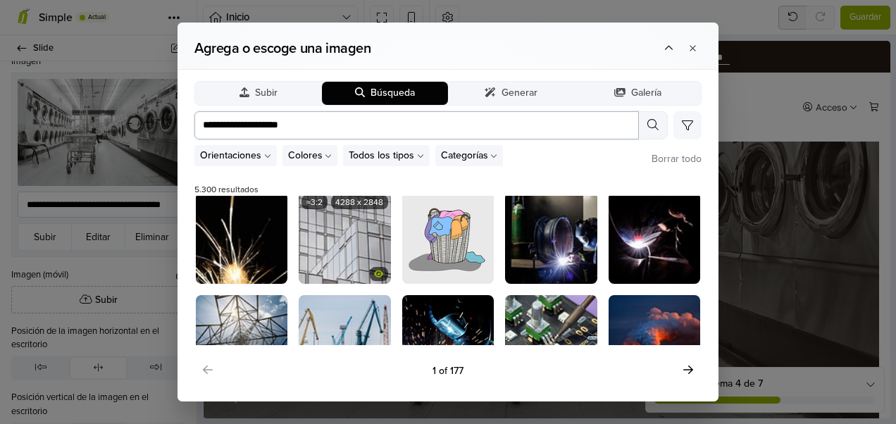
scroll to position [253, 0]
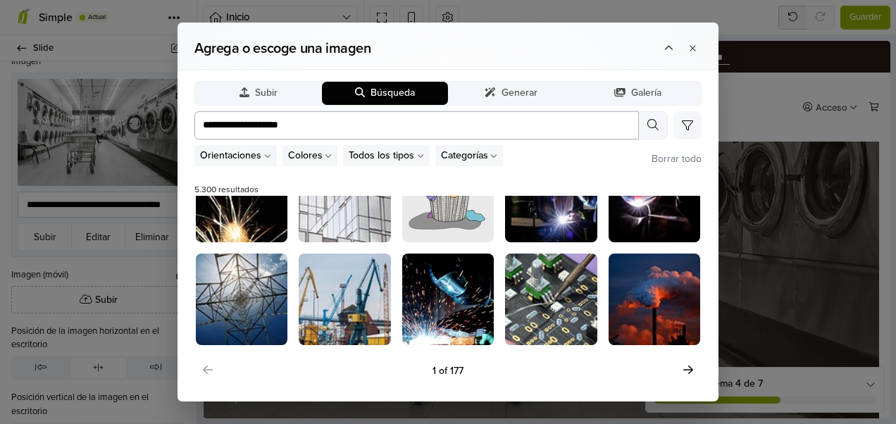
click at [297, 118] on input "**********" at bounding box center [416, 125] width 444 height 28
type input "**********"
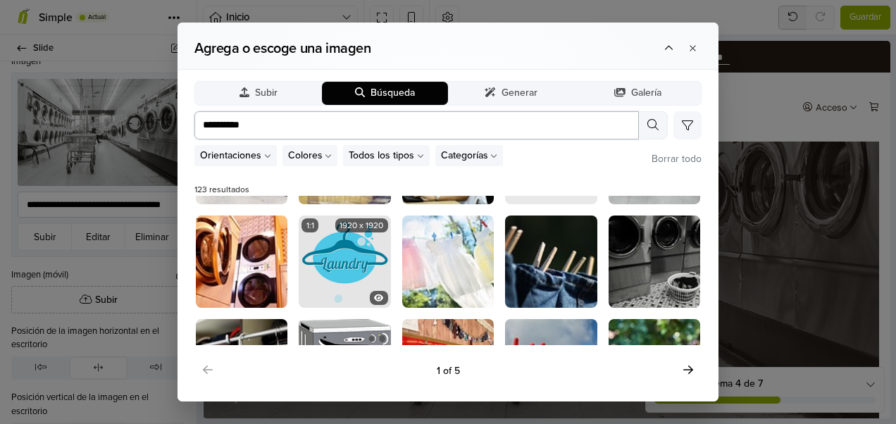
scroll to position [0, 0]
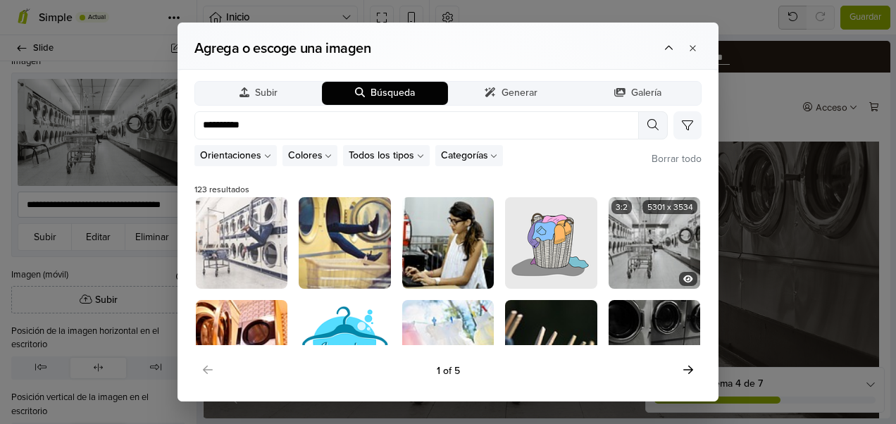
click at [645, 242] on img at bounding box center [654, 243] width 92 height 92
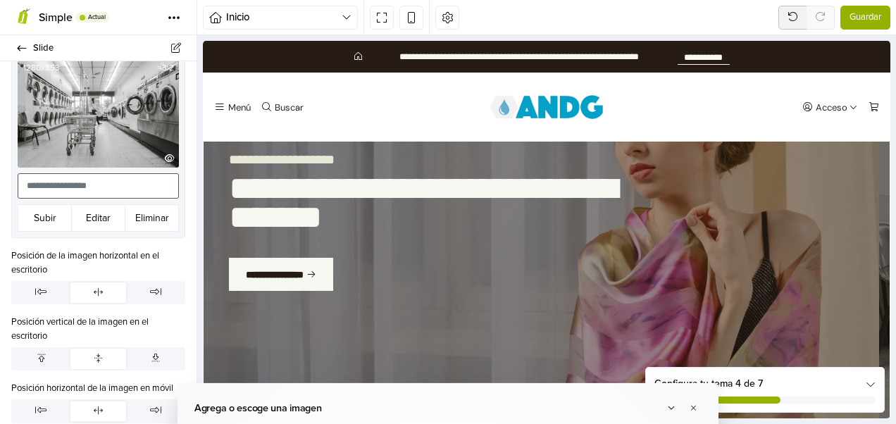
scroll to position [282, 0]
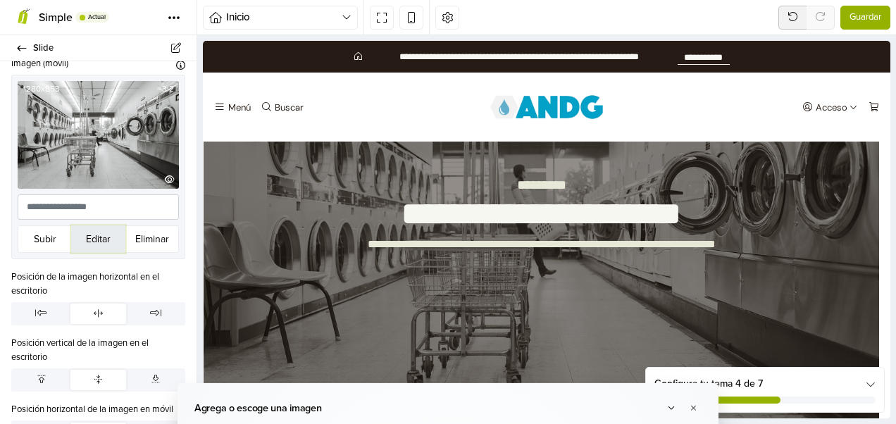
click at [87, 227] on button "Editar" at bounding box center [98, 238] width 54 height 27
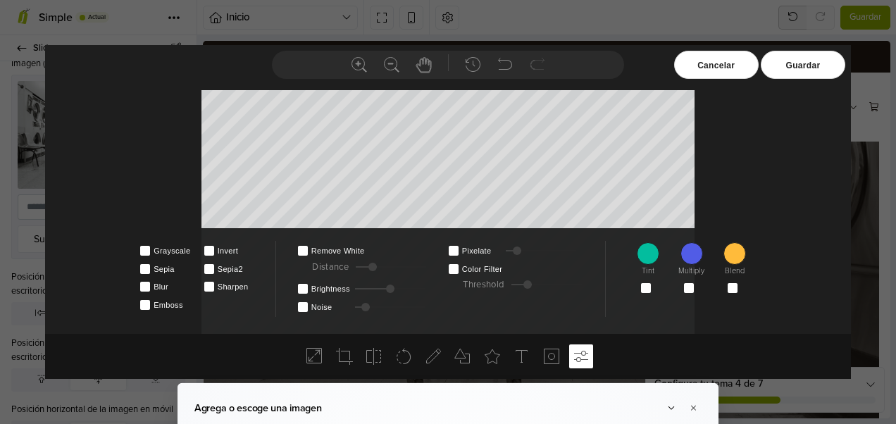
click at [703, 65] on div "Cancelar" at bounding box center [716, 65] width 84 height 28
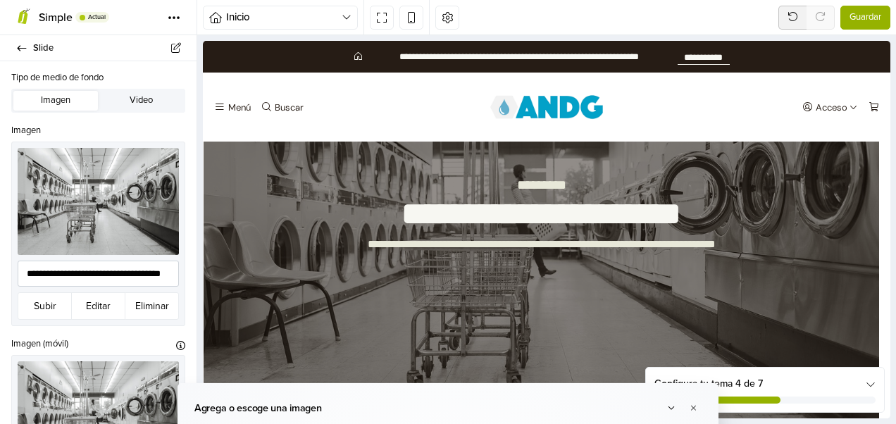
scroll to position [0, 0]
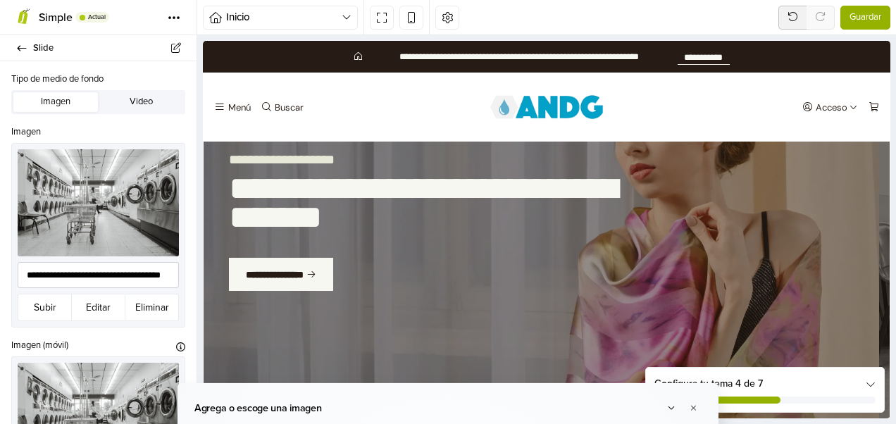
click at [860, 15] on span "Guardar" at bounding box center [865, 18] width 32 height 14
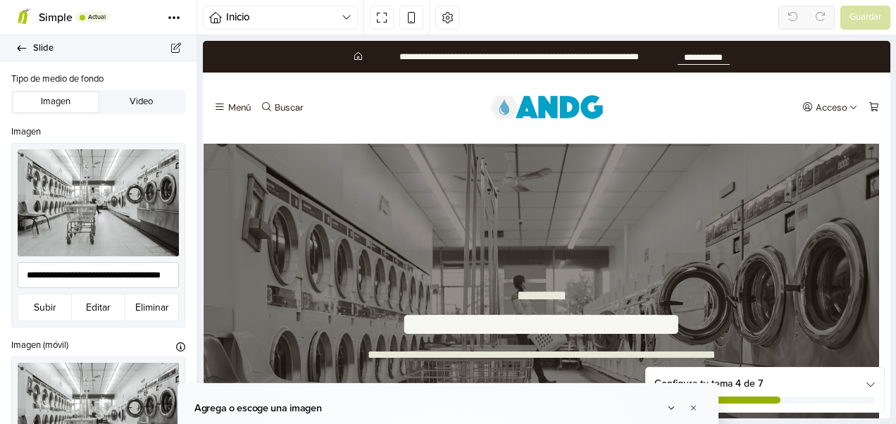
click at [18, 46] on icon at bounding box center [21, 48] width 11 height 9
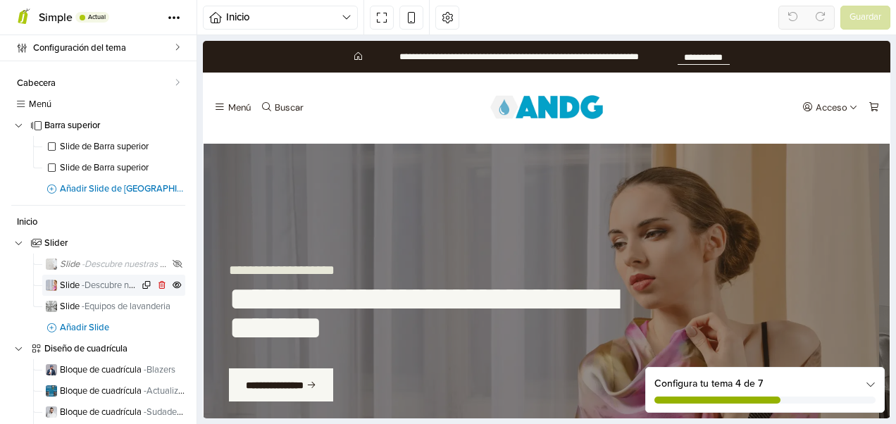
click at [92, 283] on span "- Descubre nuestras increíbles bufandas" at bounding box center [159, 284] width 154 height 11
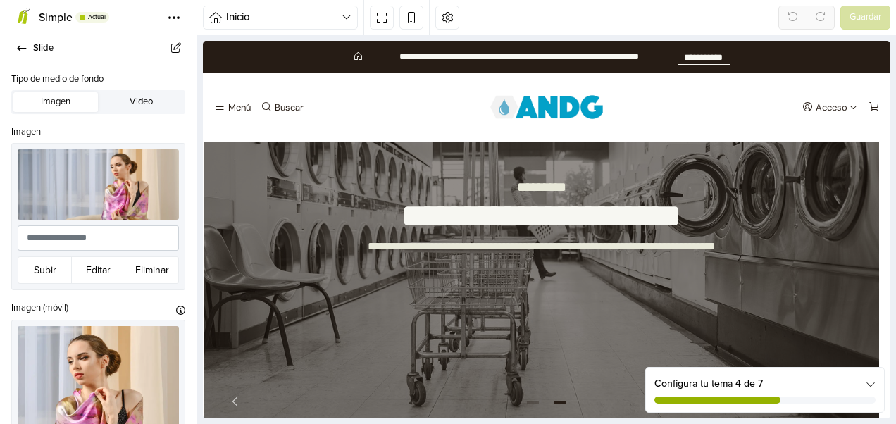
scroll to position [111, 0]
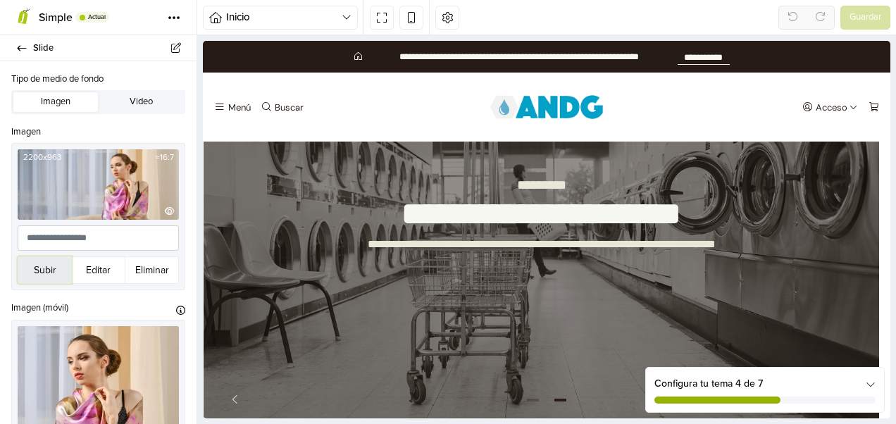
click at [40, 263] on button "Subir" at bounding box center [45, 269] width 54 height 27
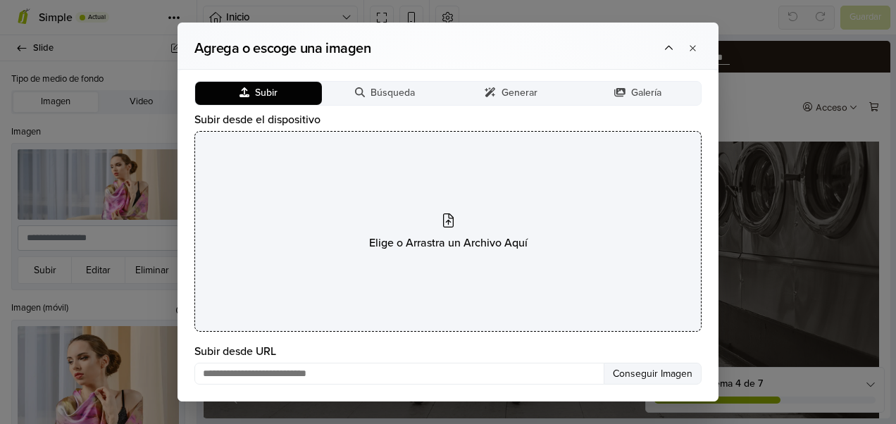
click at [448, 222] on icon at bounding box center [448, 220] width 11 height 14
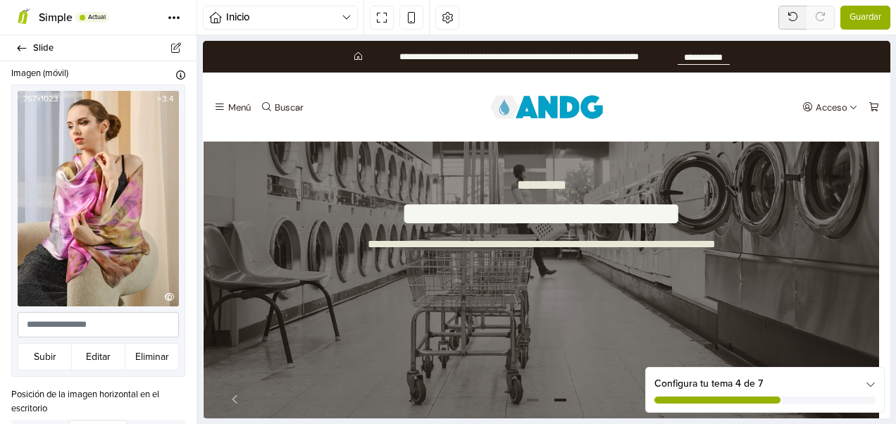
scroll to position [282, 0]
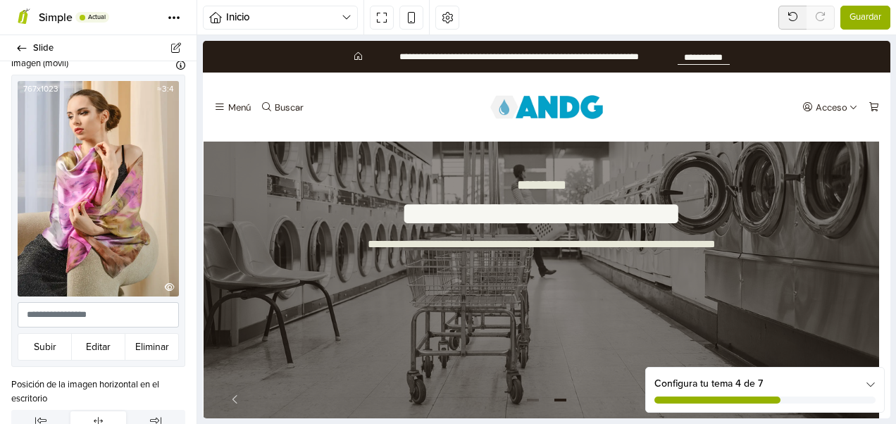
click at [96, 194] on img at bounding box center [98, 188] width 161 height 215
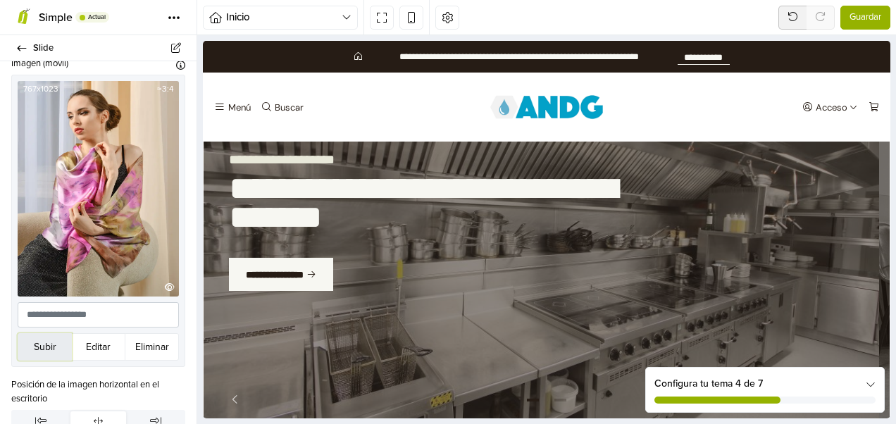
click at [41, 333] on button "Subir" at bounding box center [45, 346] width 54 height 27
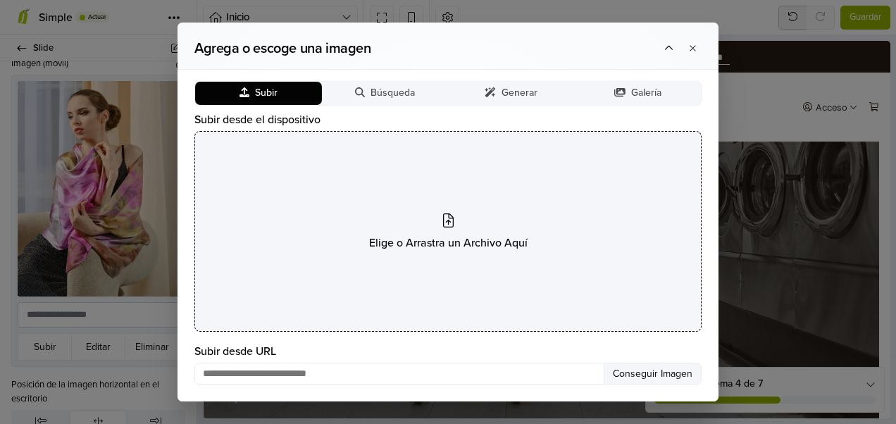
click at [448, 221] on icon at bounding box center [448, 220] width 11 height 14
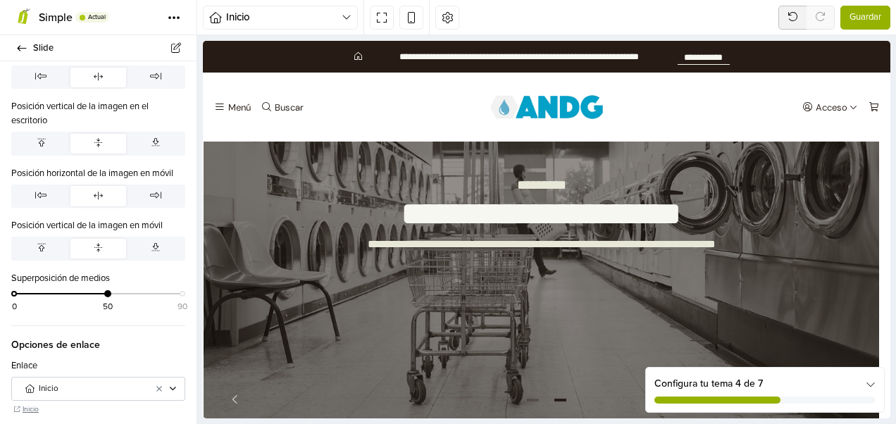
scroll to position [563, 0]
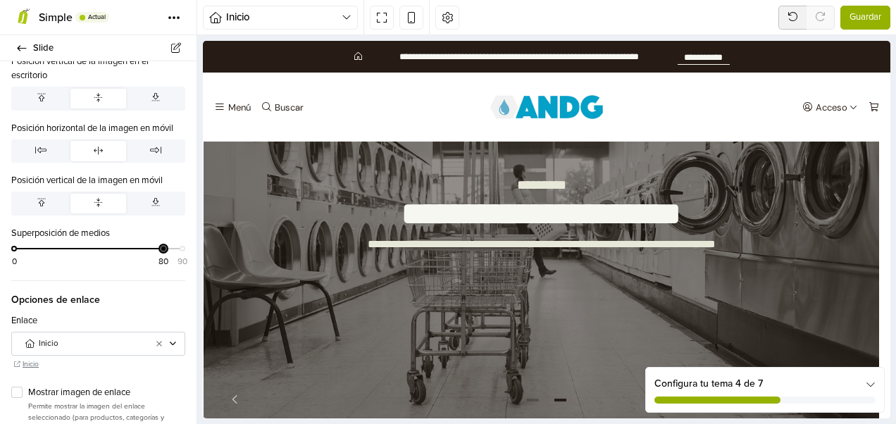
drag, startPoint x: 104, startPoint y: 238, endPoint x: 158, endPoint y: 234, distance: 54.4
click at [160, 245] on div at bounding box center [163, 248] width 7 height 7
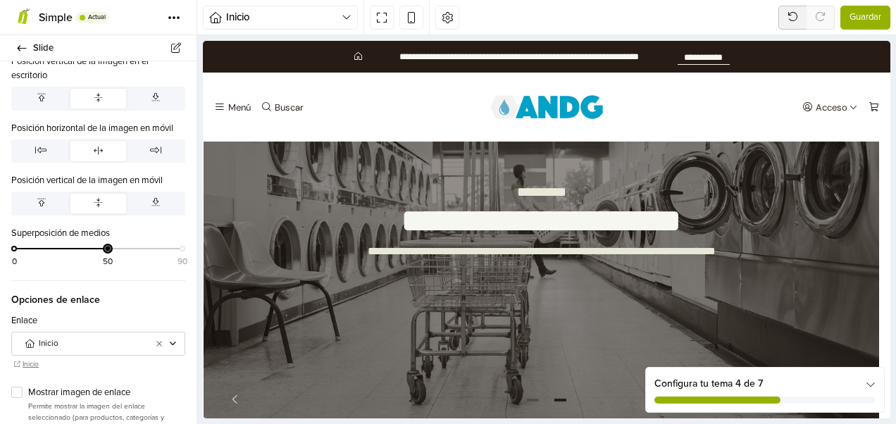
drag, startPoint x: 149, startPoint y: 237, endPoint x: 100, endPoint y: 240, distance: 49.4
click at [100, 244] on div "0 50 90" at bounding box center [98, 254] width 168 height 20
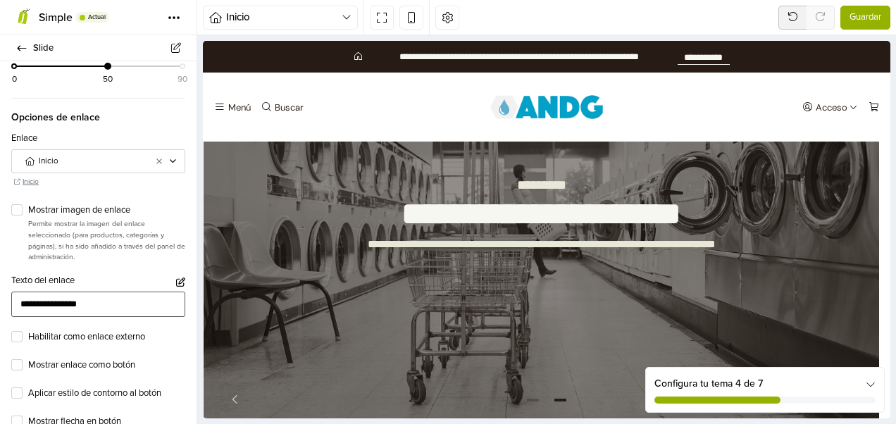
scroll to position [774, 0]
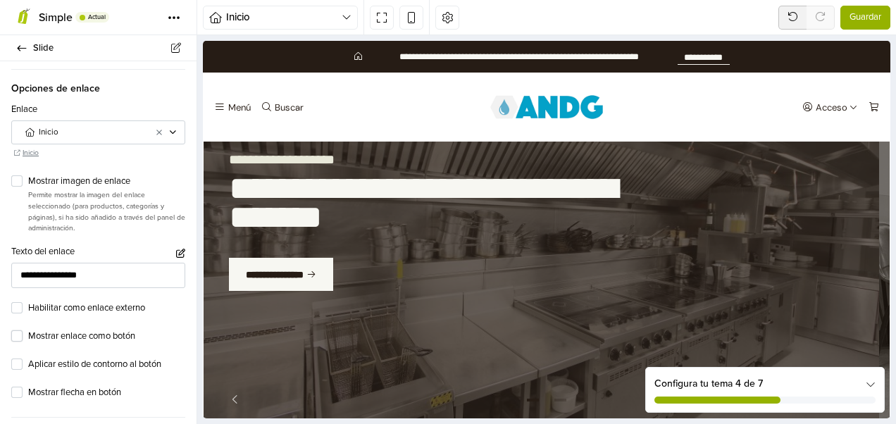
click at [28, 329] on label "Mostrar enlace como botón" at bounding box center [106, 336] width 157 height 14
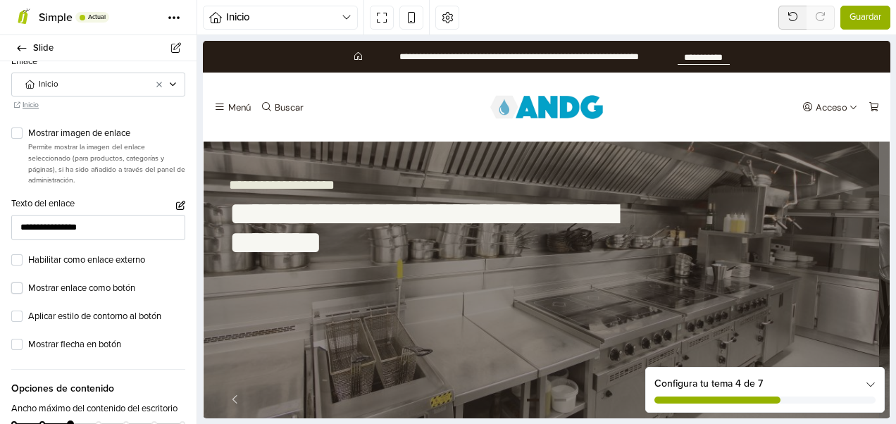
scroll to position [915, 0]
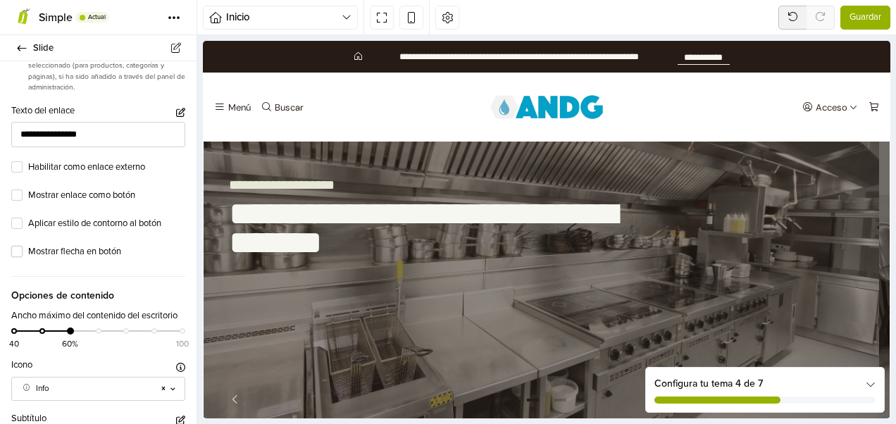
click at [28, 245] on label "Mostrar flecha en botón" at bounding box center [106, 252] width 157 height 14
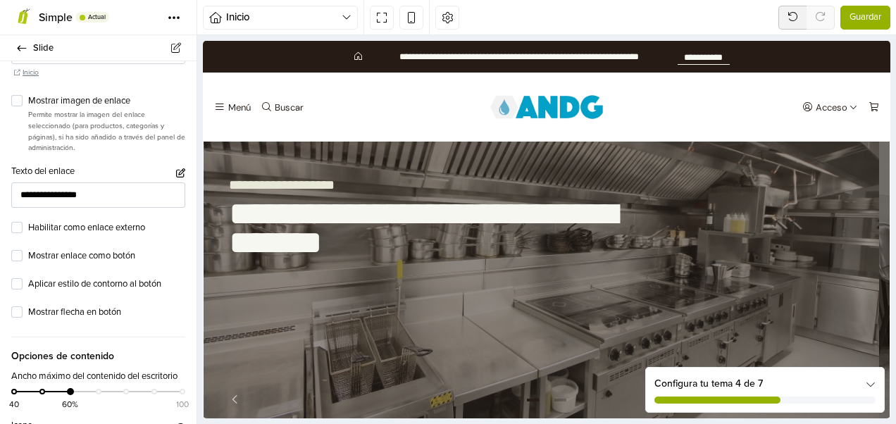
scroll to position [774, 0]
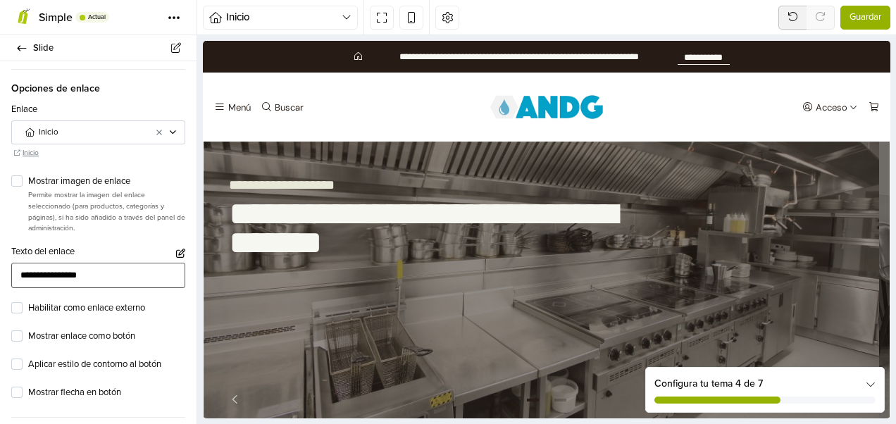
click at [100, 265] on input "**********" at bounding box center [98, 276] width 174 height 26
type input "*"
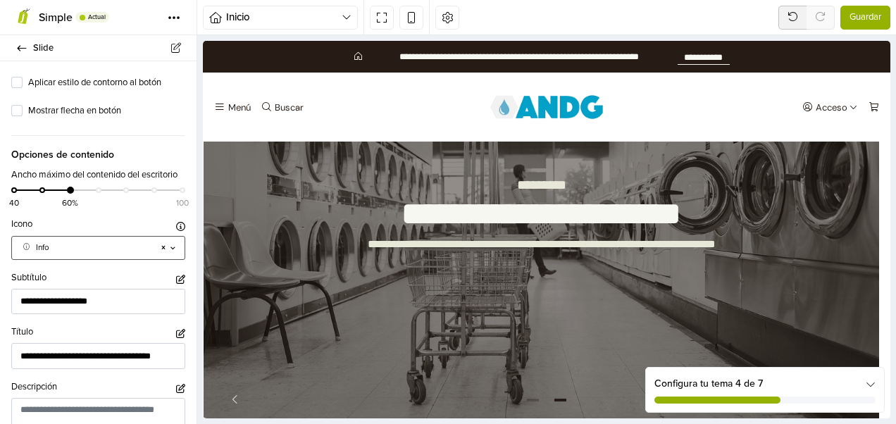
scroll to position [1126, 0]
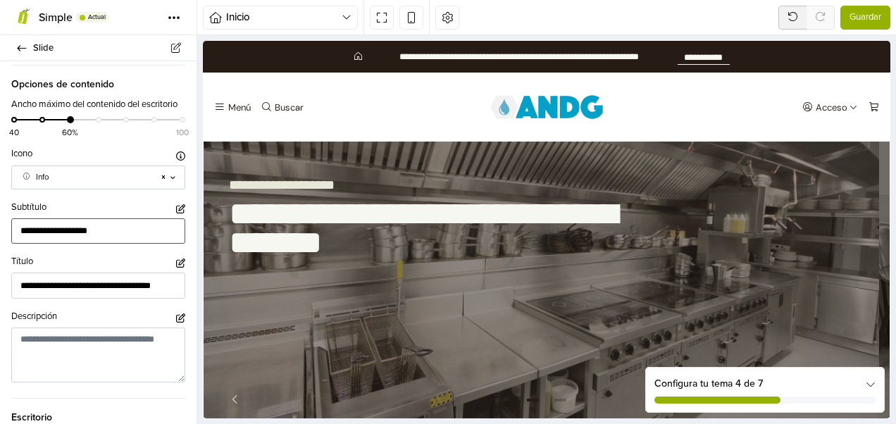
click at [124, 229] on input "**********" at bounding box center [98, 231] width 174 height 26
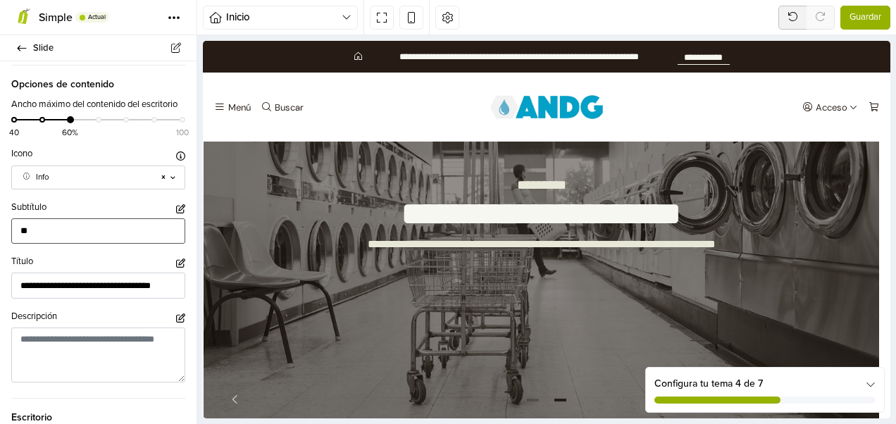
type input "*"
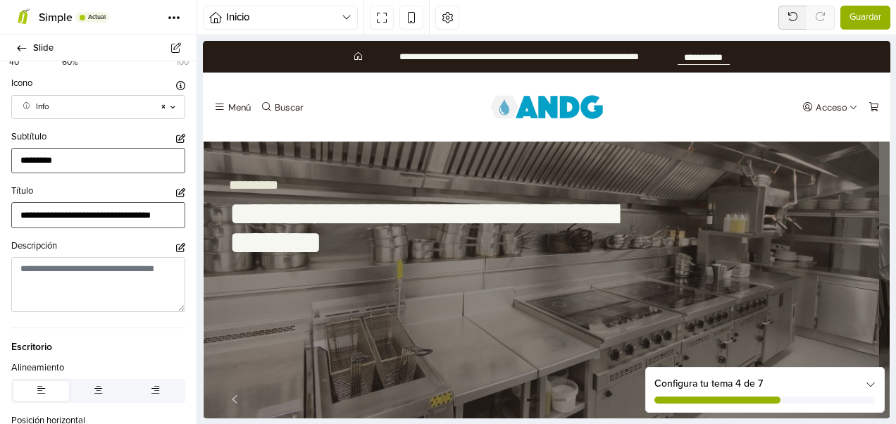
type input "*********"
click at [165, 216] on input "**********" at bounding box center [98, 215] width 174 height 26
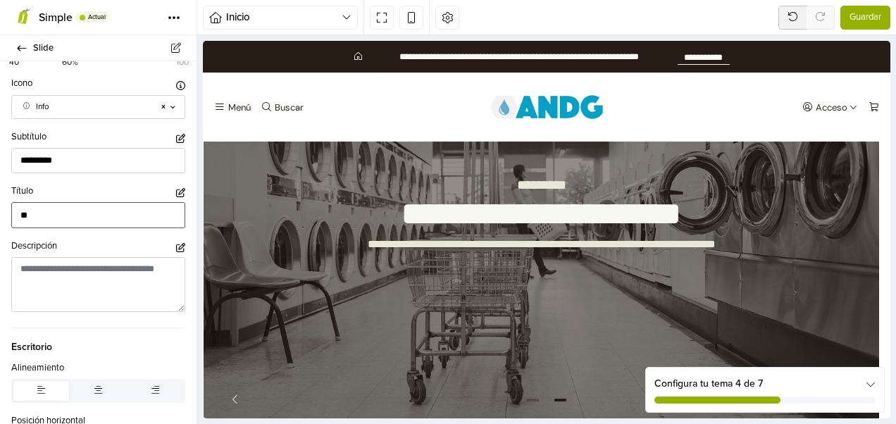
click at [46, 217] on input "**" at bounding box center [98, 215] width 174 height 26
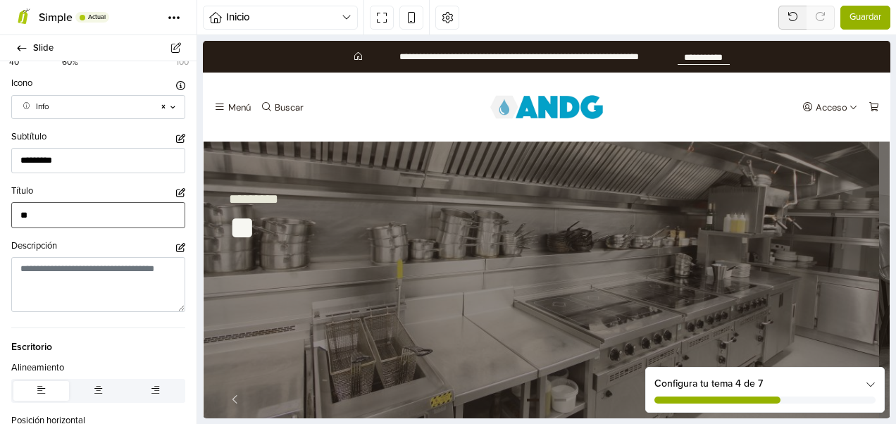
type input "*"
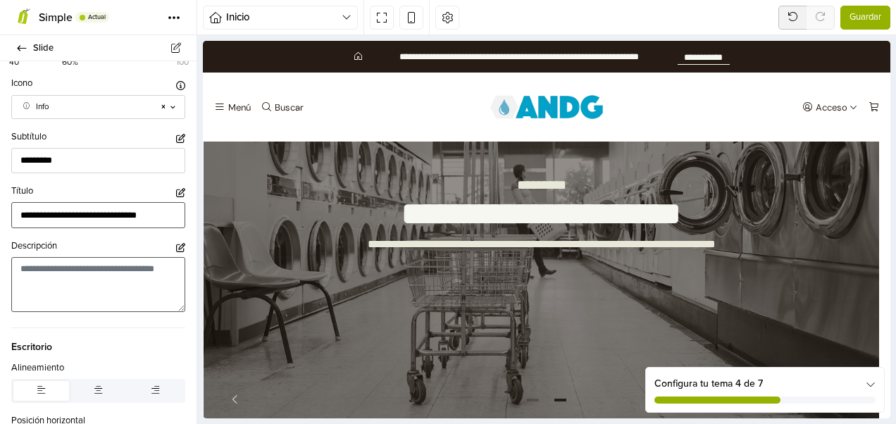
type input "**********"
click at [61, 277] on textarea at bounding box center [98, 284] width 174 height 55
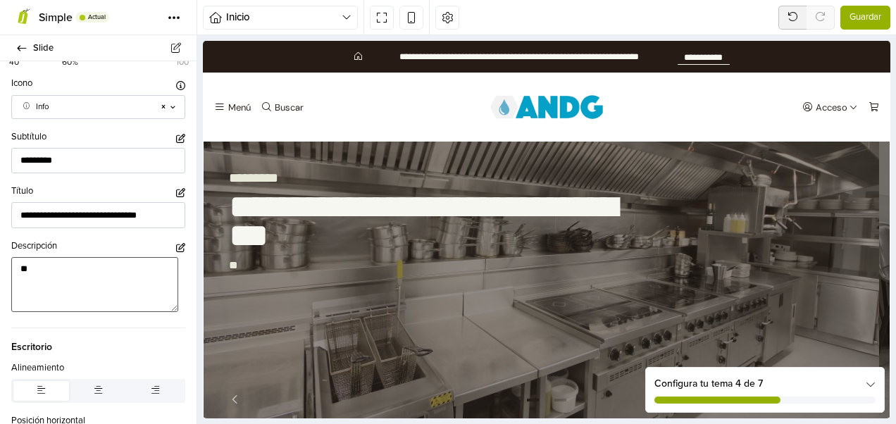
type textarea "*"
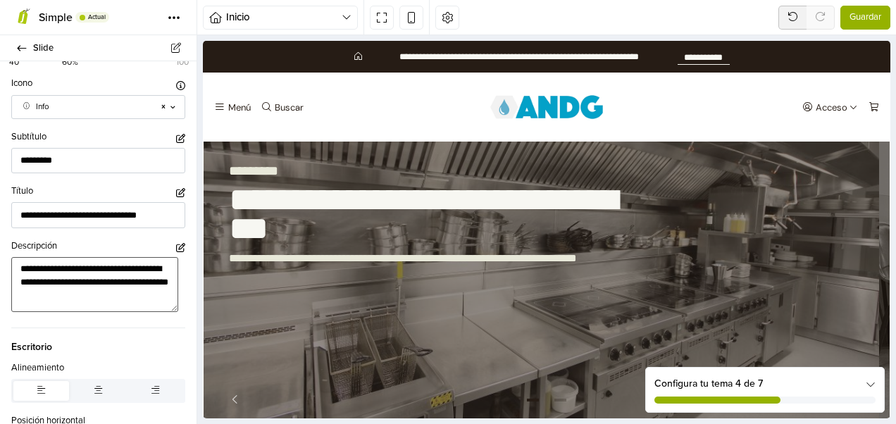
type textarea "**********"
click at [102, 342] on span "Escritorio" at bounding box center [98, 340] width 174 height 27
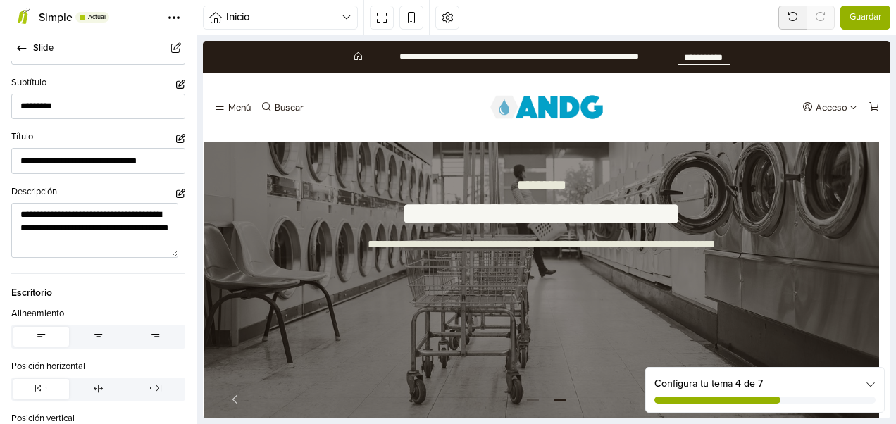
scroll to position [1267, 0]
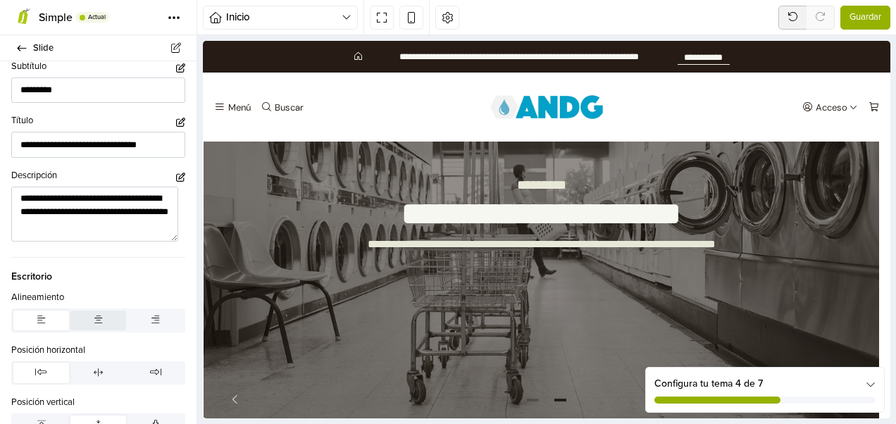
click at [83, 322] on button "button" at bounding box center [98, 320] width 56 height 20
click at [96, 374] on icon "button" at bounding box center [98, 372] width 9 height 8
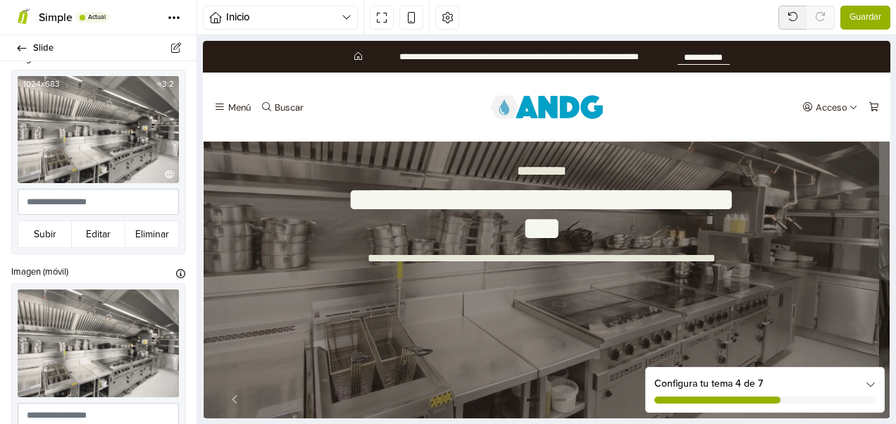
scroll to position [0, 0]
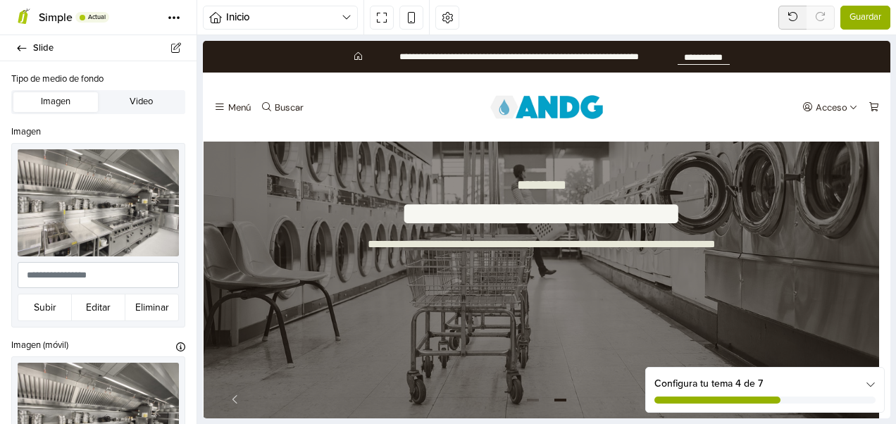
click at [877, 19] on span "Guardar" at bounding box center [865, 18] width 32 height 14
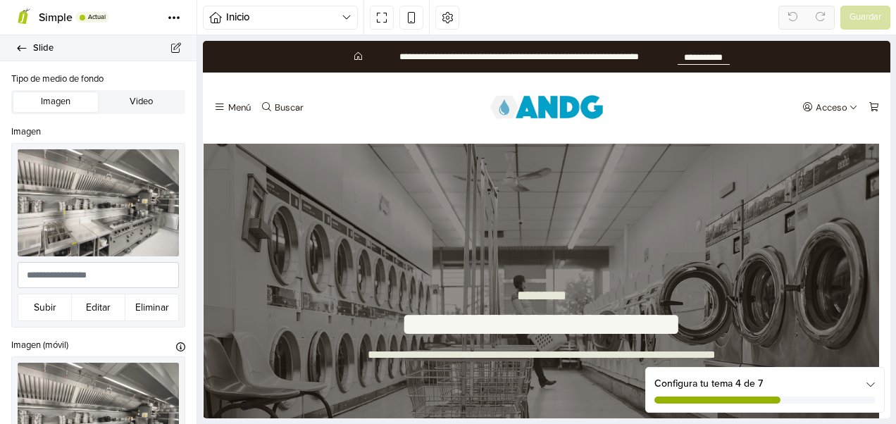
click at [15, 45] on link "Slide" at bounding box center [98, 48] width 196 height 26
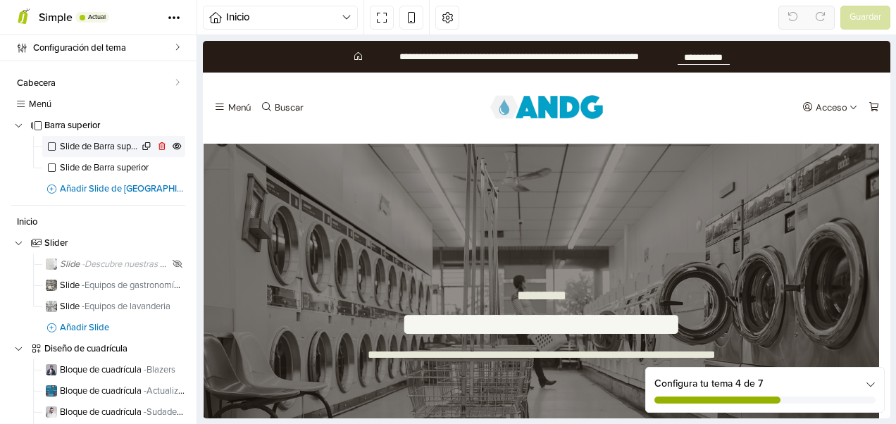
click at [94, 145] on span "Slide de Barra superior" at bounding box center [99, 146] width 79 height 9
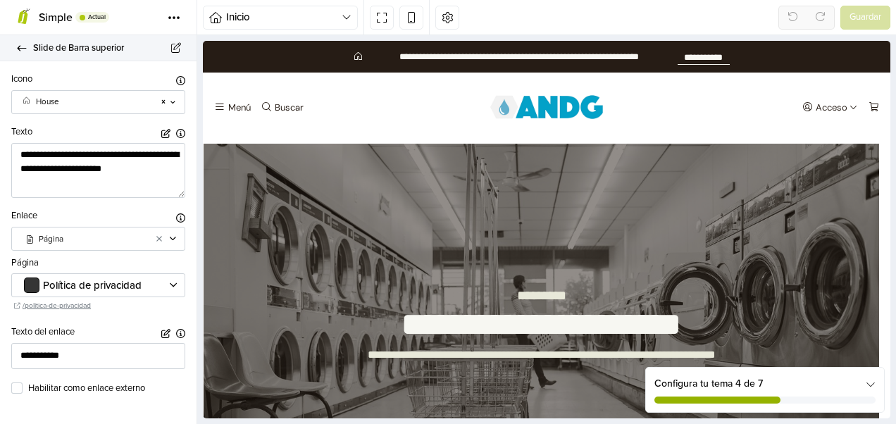
click at [18, 46] on icon at bounding box center [21, 48] width 11 height 9
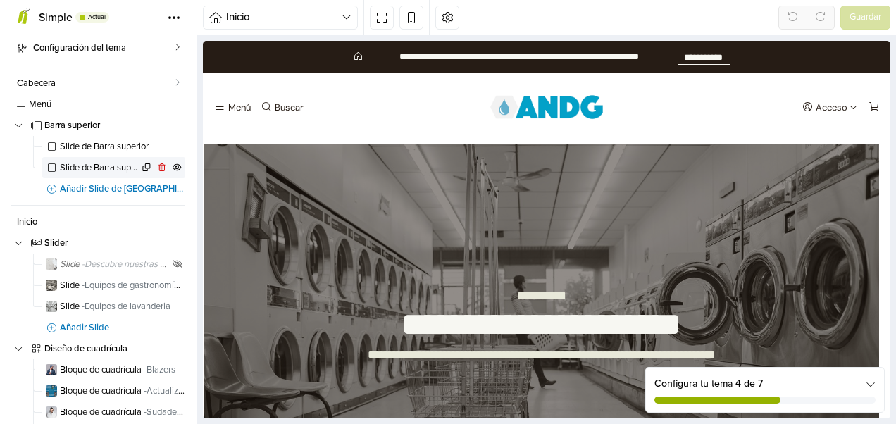
click at [87, 167] on span "Slide de Barra superior" at bounding box center [99, 167] width 79 height 9
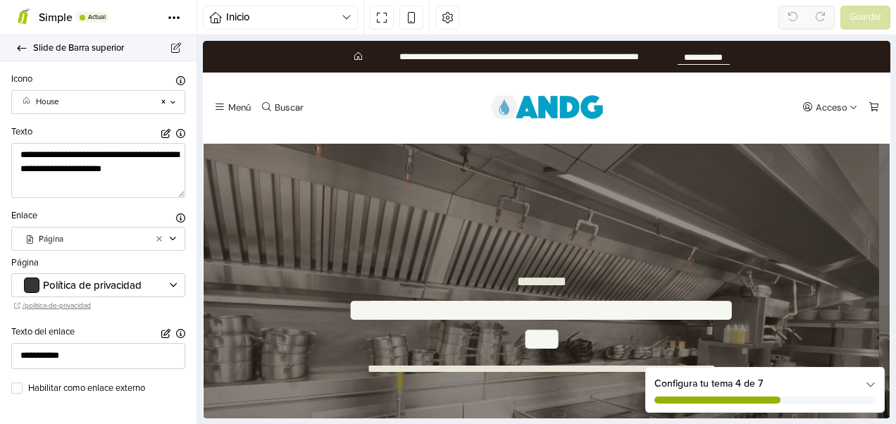
click at [20, 45] on icon at bounding box center [22, 48] width 9 height 6
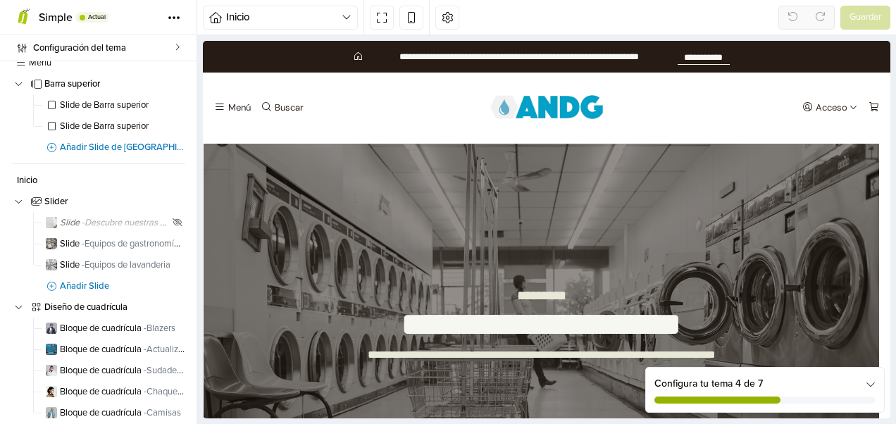
scroll to position [70, 0]
